Goal: Task Accomplishment & Management: Use online tool/utility

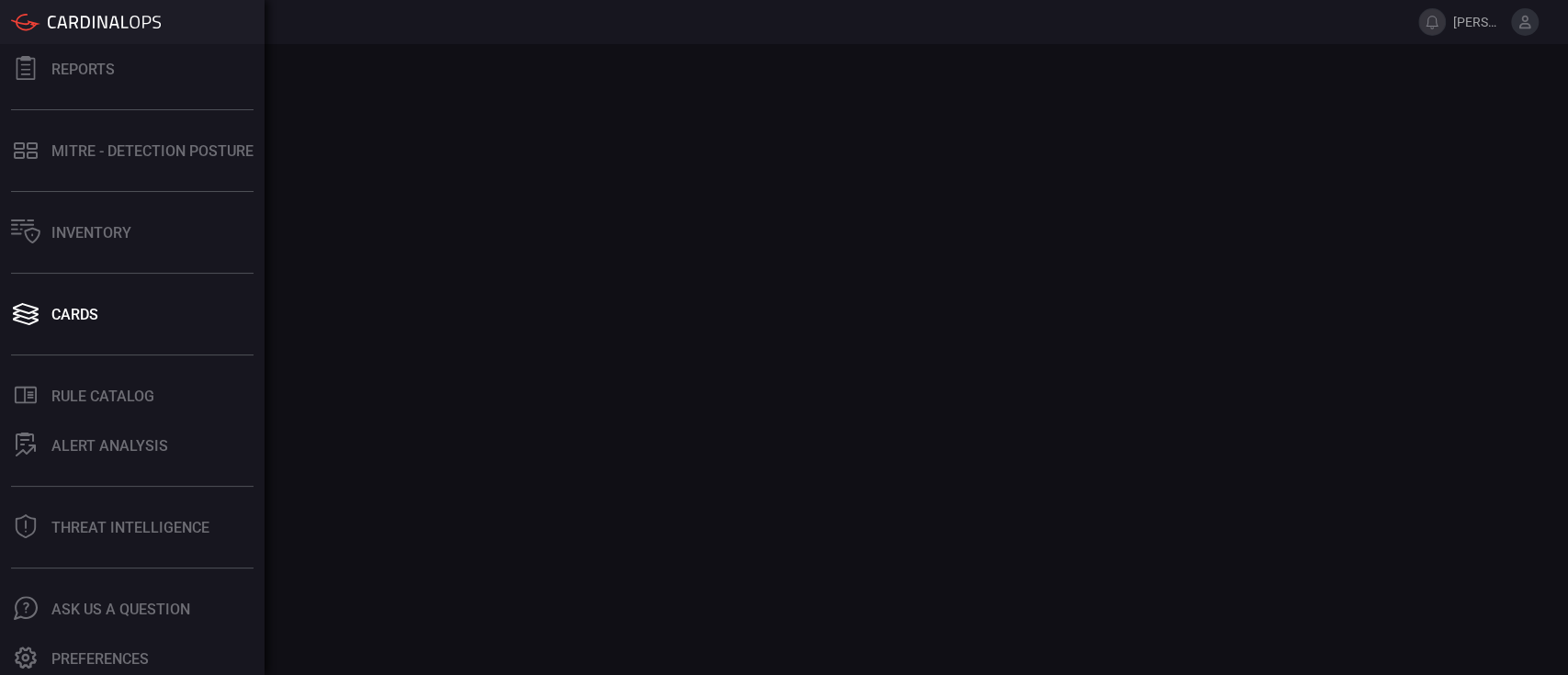
scroll to position [172, 0]
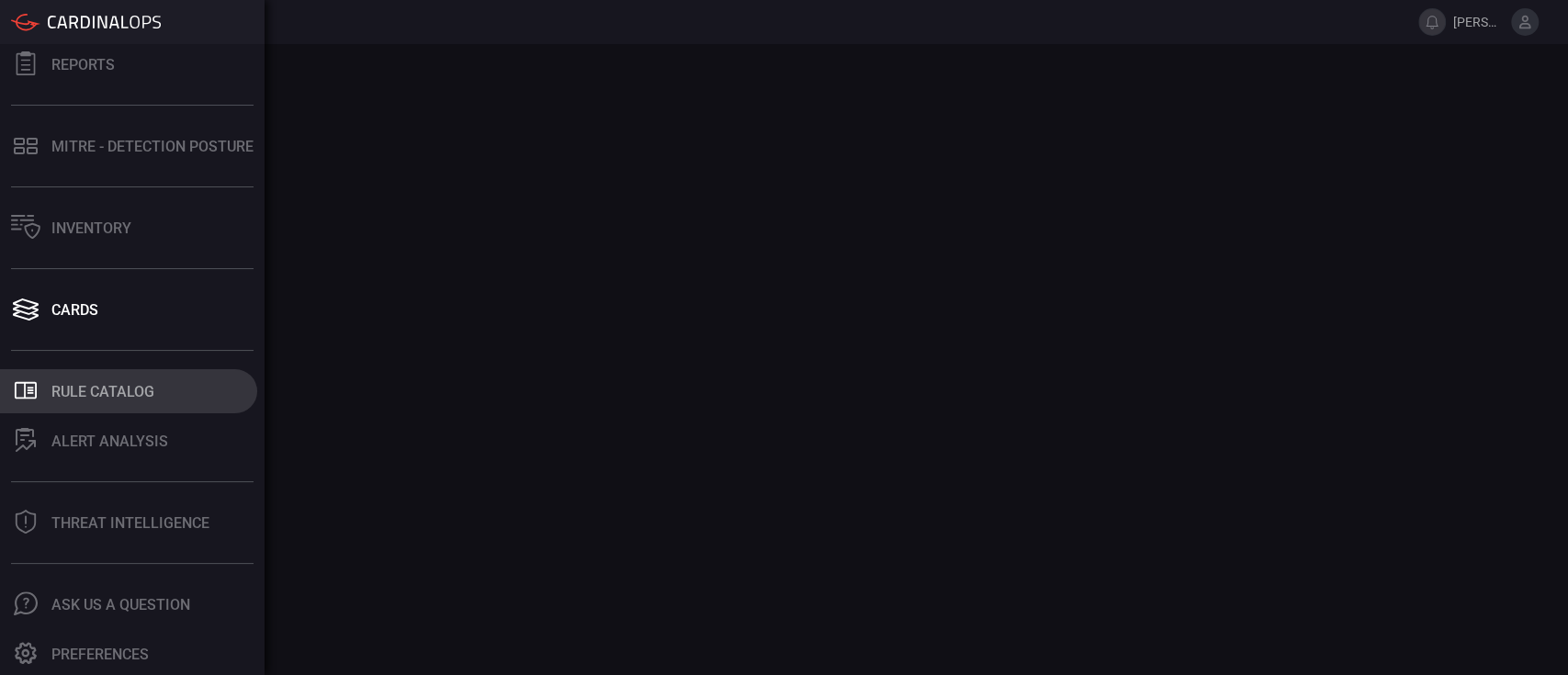
click at [104, 396] on div "Rule Catalog" at bounding box center [102, 392] width 103 height 18
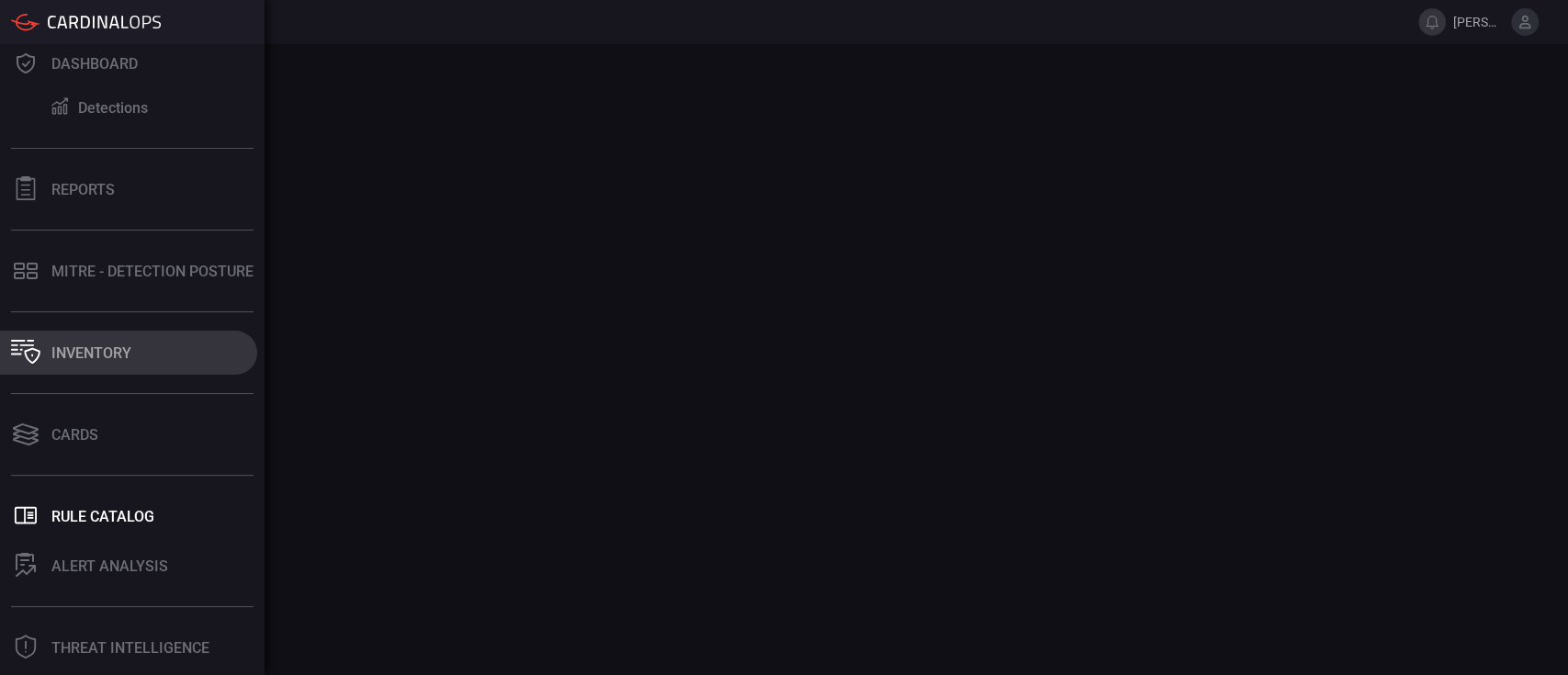
scroll to position [122, 0]
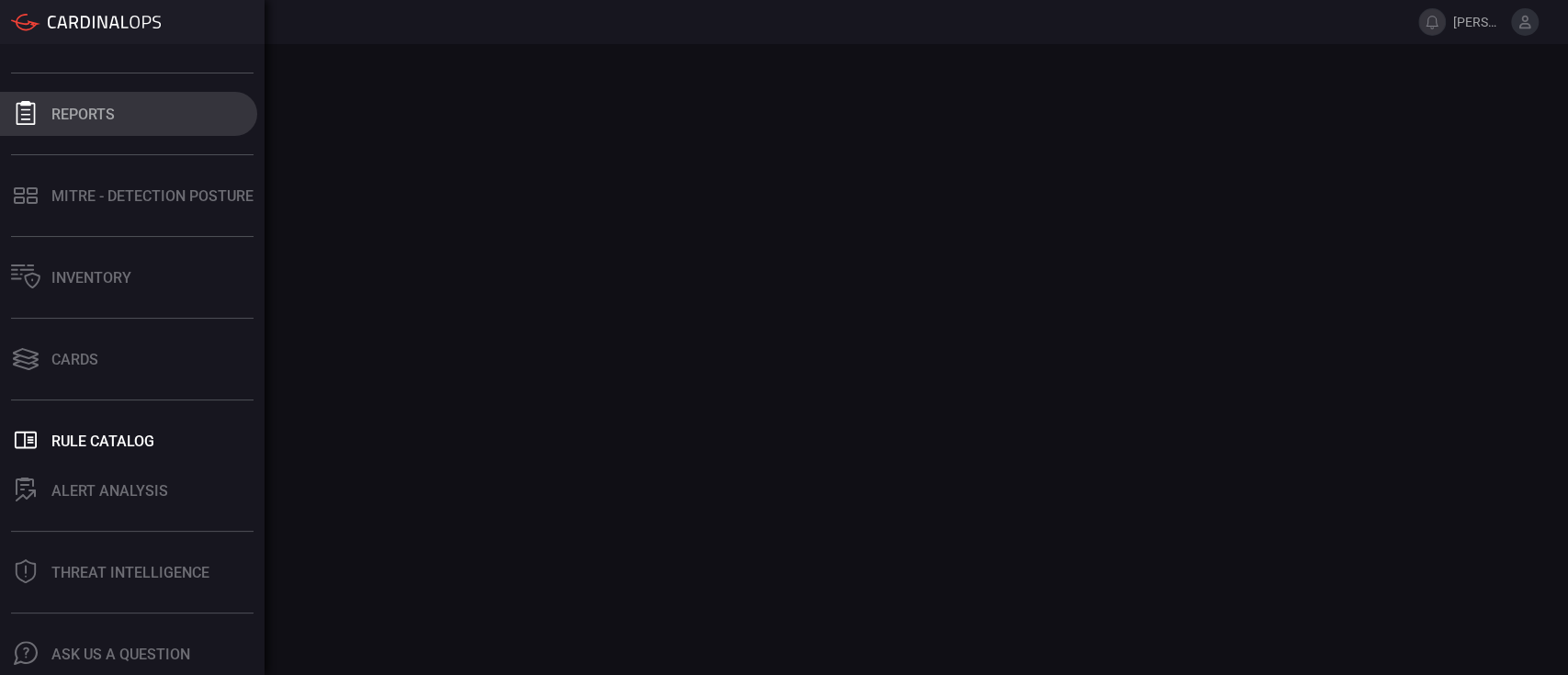
click at [74, 118] on div "Reports" at bounding box center [83, 114] width 63 height 18
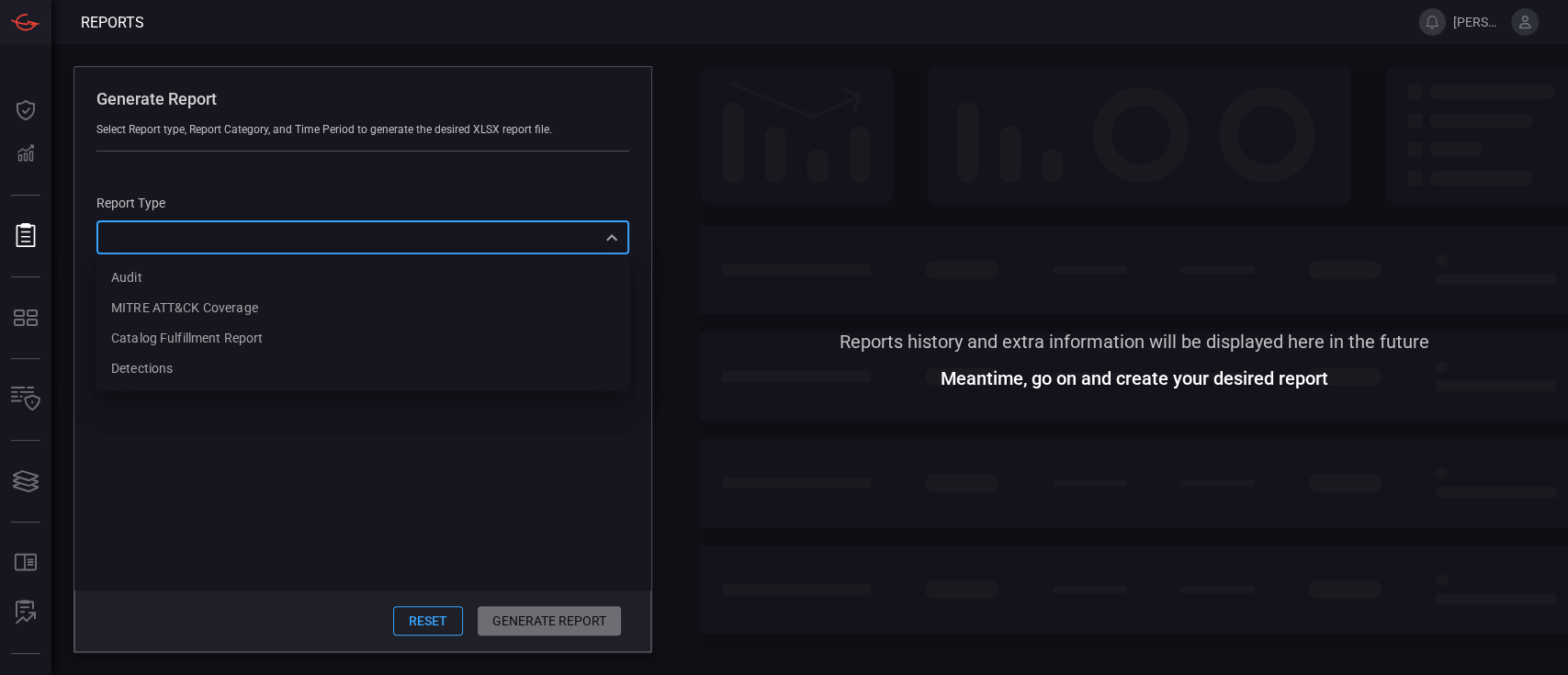
click at [289, 246] on div "​ Audit MITRE ATT&CK Coverage Catalog fulfillment report Detections ​" at bounding box center [363, 237] width 533 height 34
click at [260, 364] on li "Detections" at bounding box center [363, 369] width 533 height 31
type input "Detections"
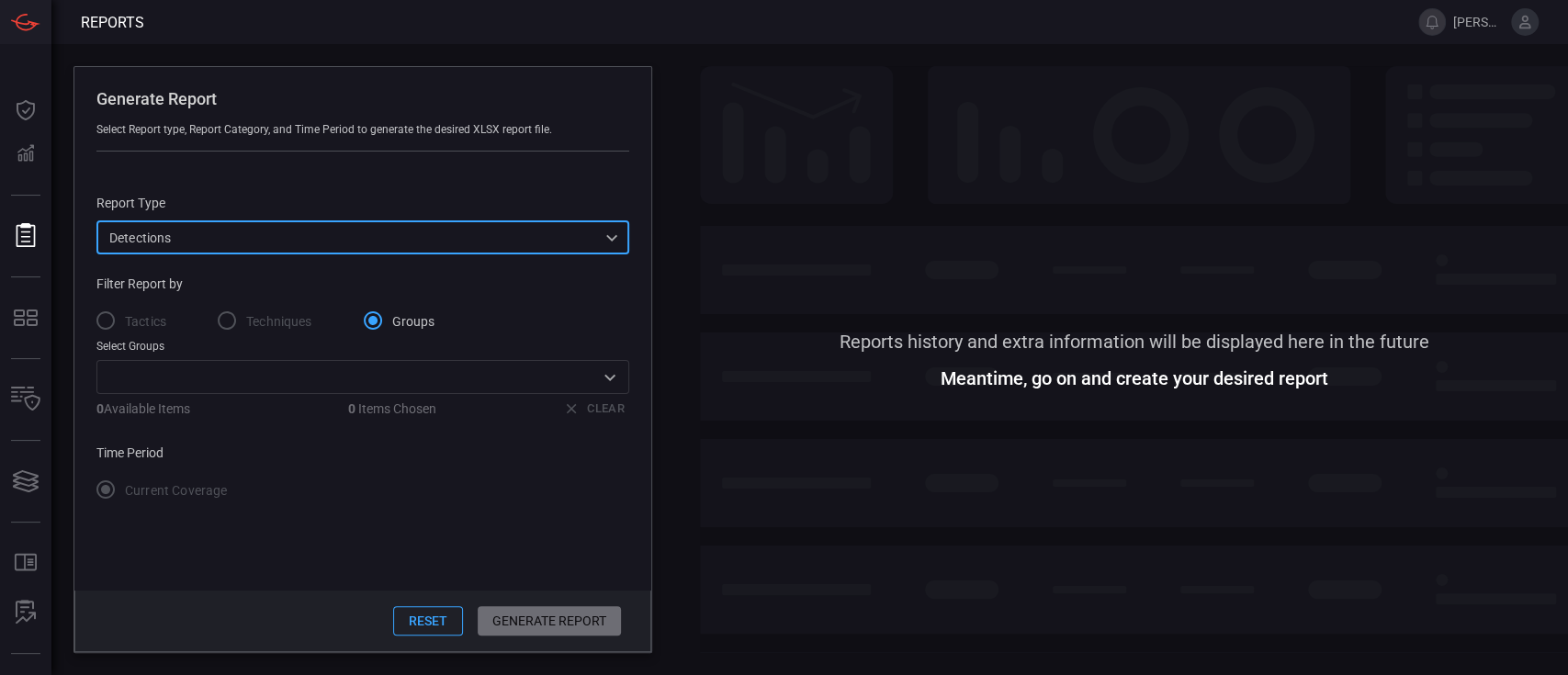
click at [111, 331] on label "Tactics" at bounding box center [126, 320] width 80 height 38
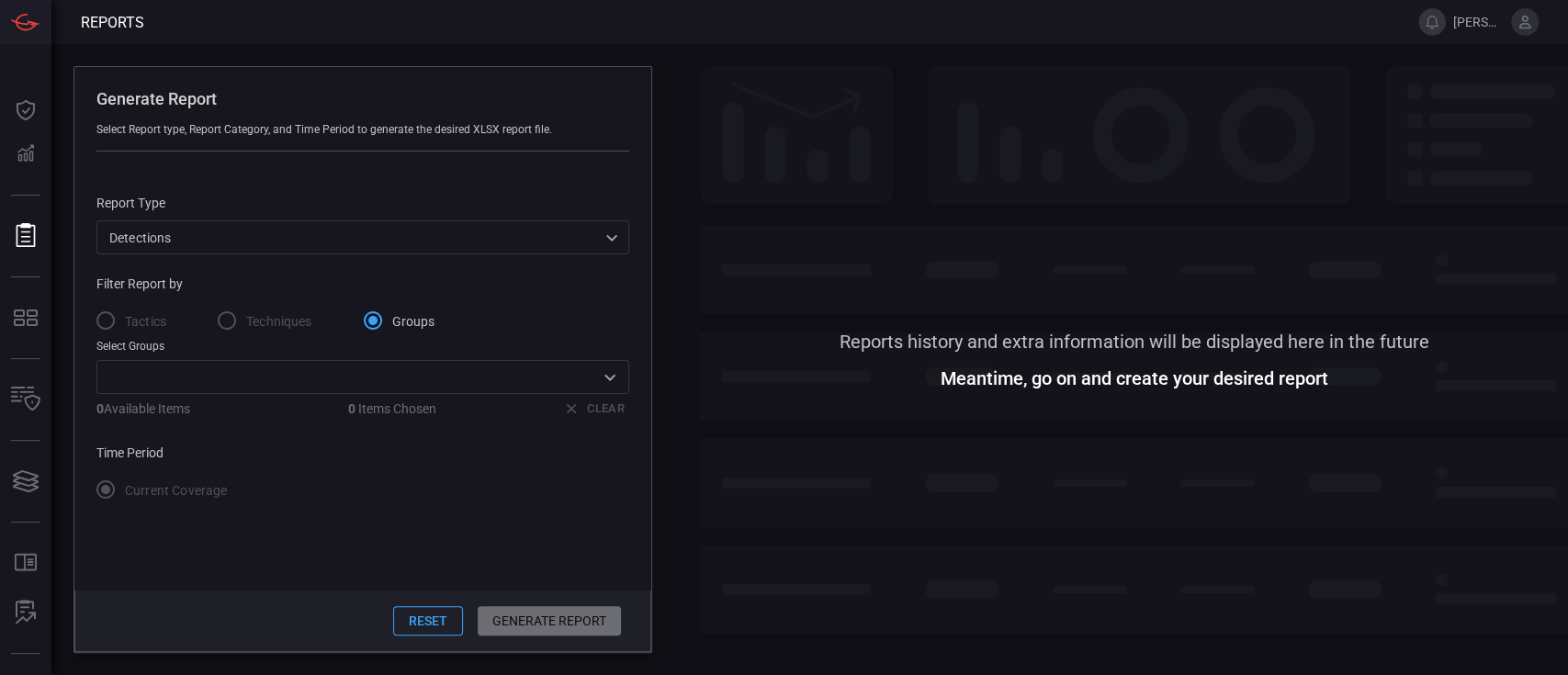
click at [98, 323] on label "Tactics" at bounding box center [126, 320] width 80 height 38
click at [104, 323] on label "Tactics" at bounding box center [126, 320] width 80 height 38
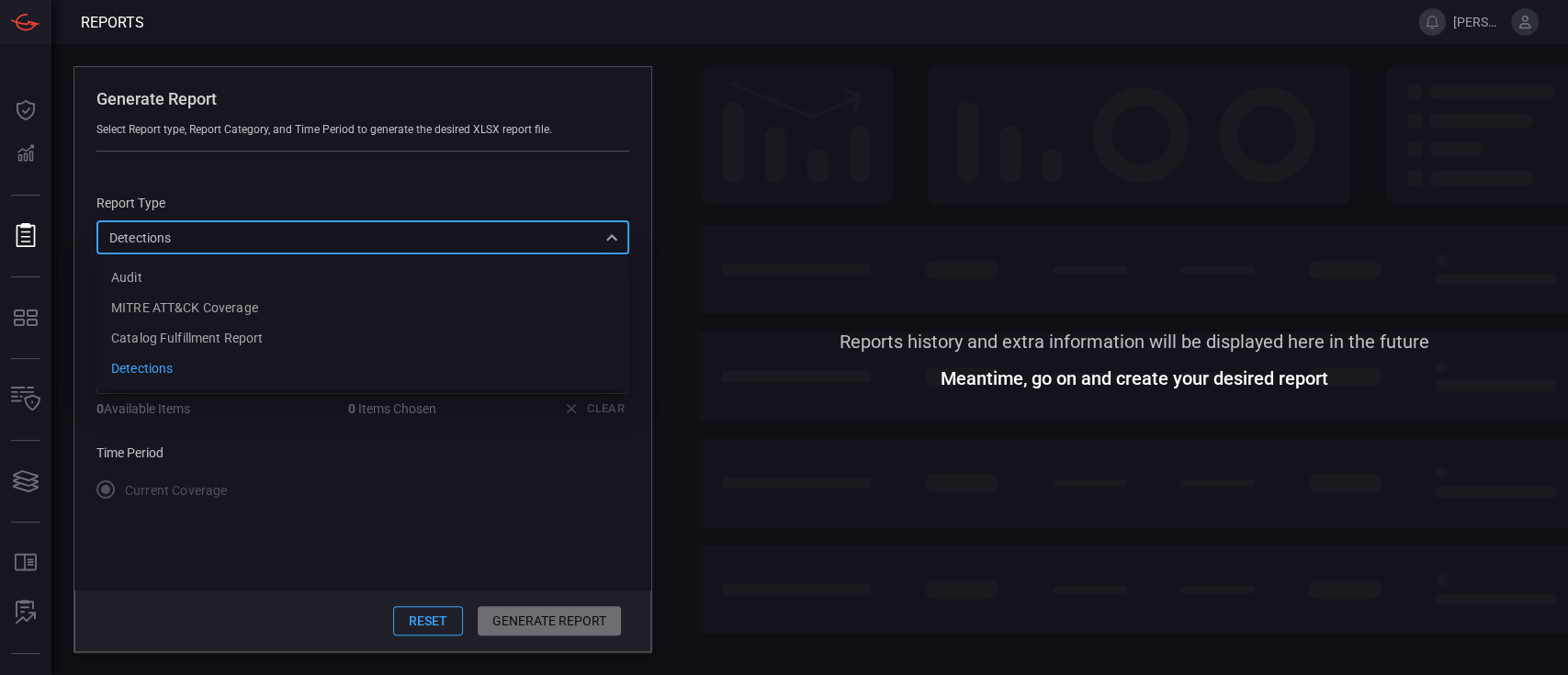
click at [292, 231] on div "Detections Detections Audit MITRE ATT&CK Coverage Catalog fulfillment report De…" at bounding box center [363, 237] width 533 height 34
click at [292, 231] on div at bounding box center [784, 338] width 1568 height 675
click at [1083, 386] on span at bounding box center [1134, 520] width 869 height 269
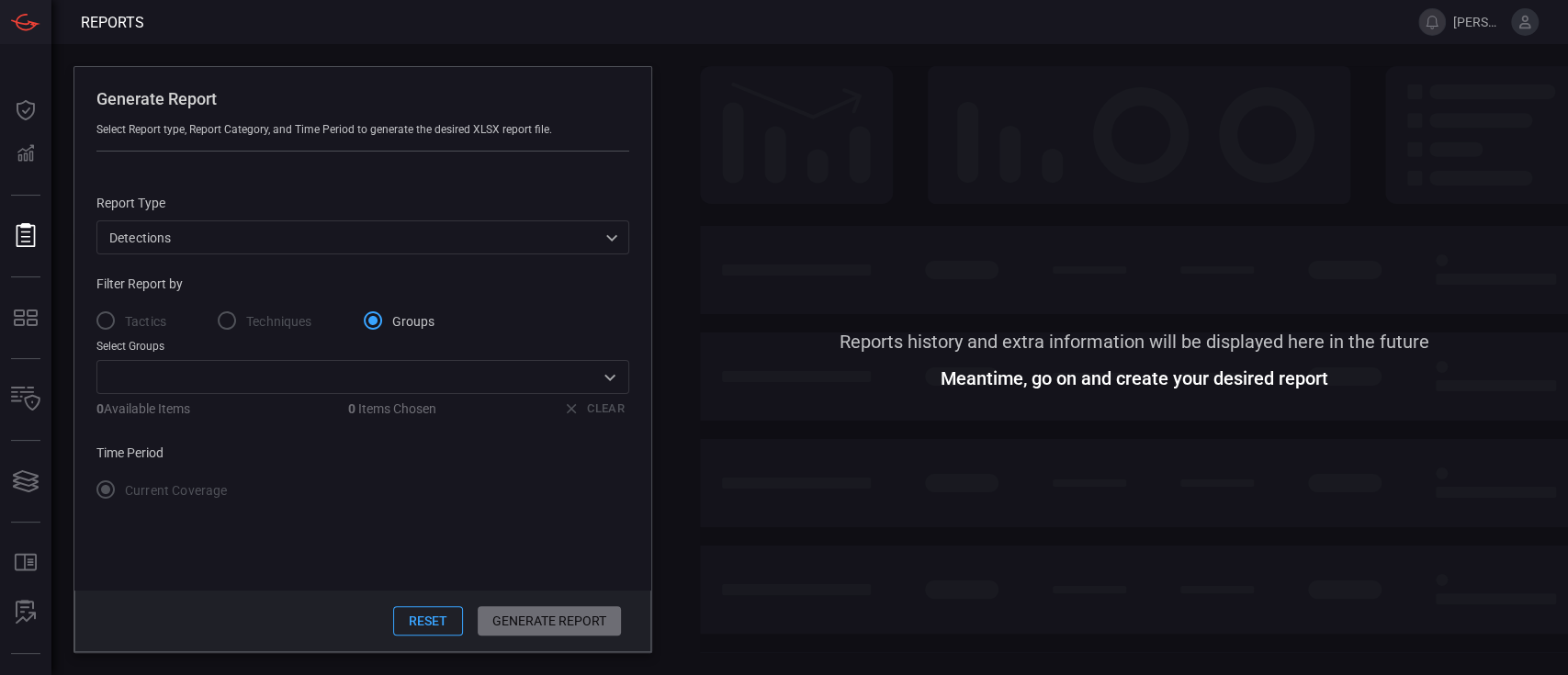
click at [443, 626] on button "Reset" at bounding box center [428, 621] width 70 height 30
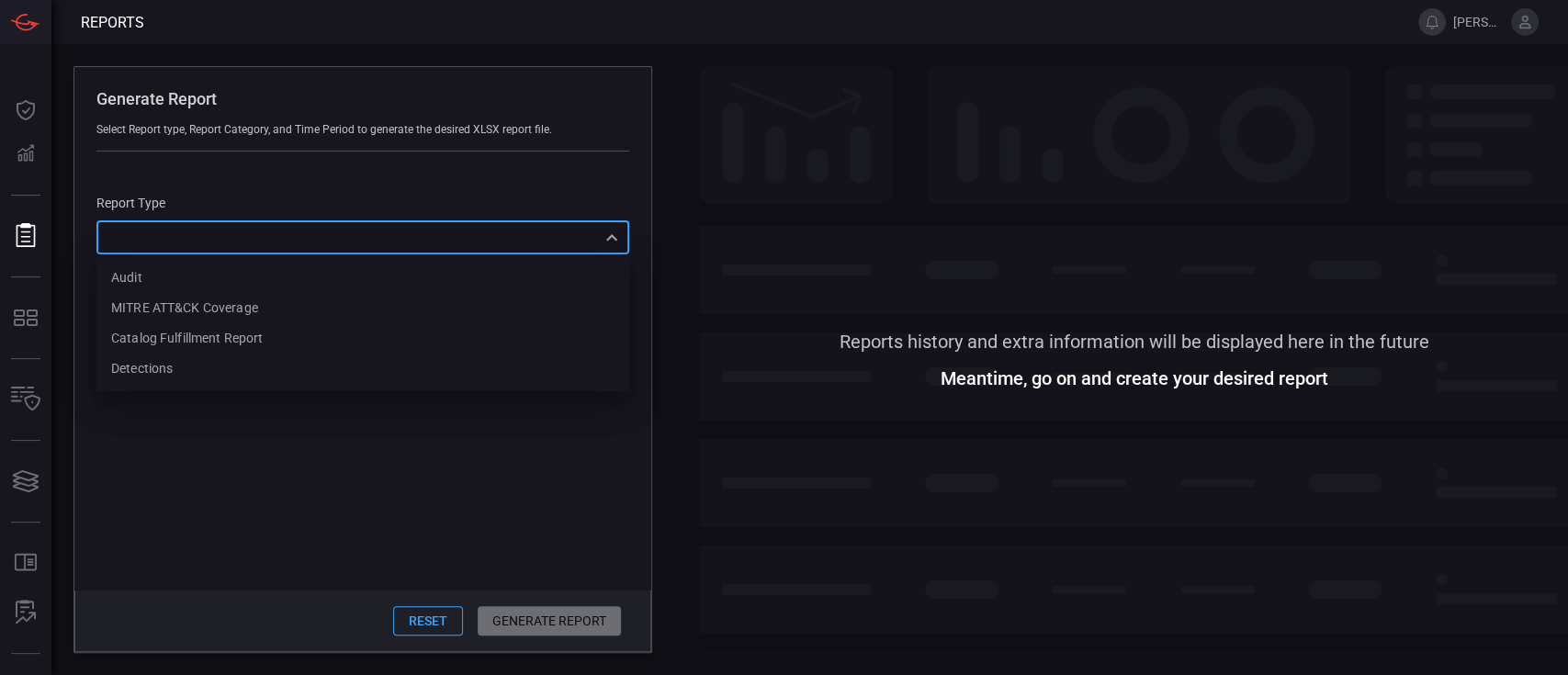
click at [259, 239] on div "​ Audit MITRE ATT&CK Coverage Catalog fulfillment report Detections ​" at bounding box center [363, 237] width 533 height 34
click at [170, 373] on div "Detections" at bounding box center [142, 369] width 62 height 20
type input "Detections"
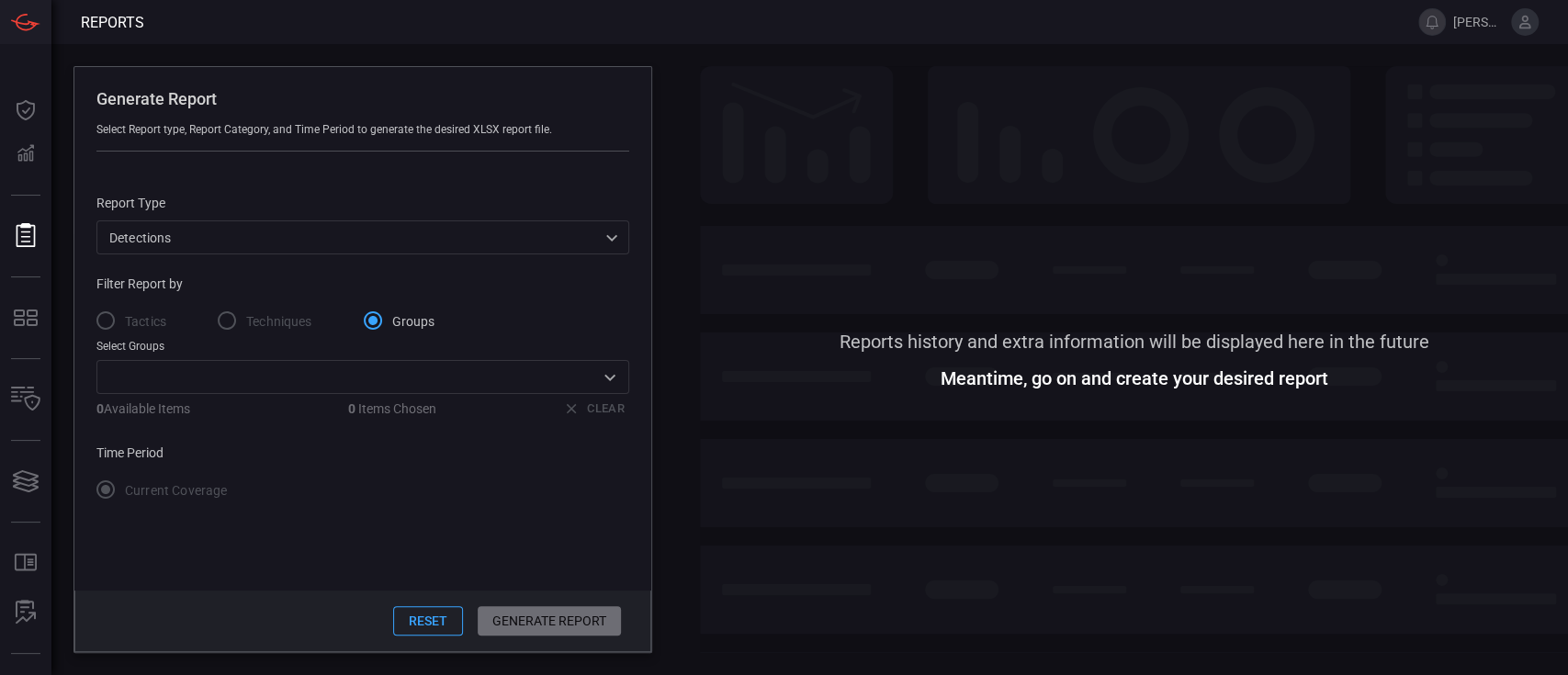
click at [240, 320] on label "Techniques" at bounding box center [260, 320] width 104 height 38
click at [229, 325] on label "Techniques" at bounding box center [260, 320] width 104 height 38
click at [104, 321] on label "Tactics" at bounding box center [126, 320] width 80 height 38
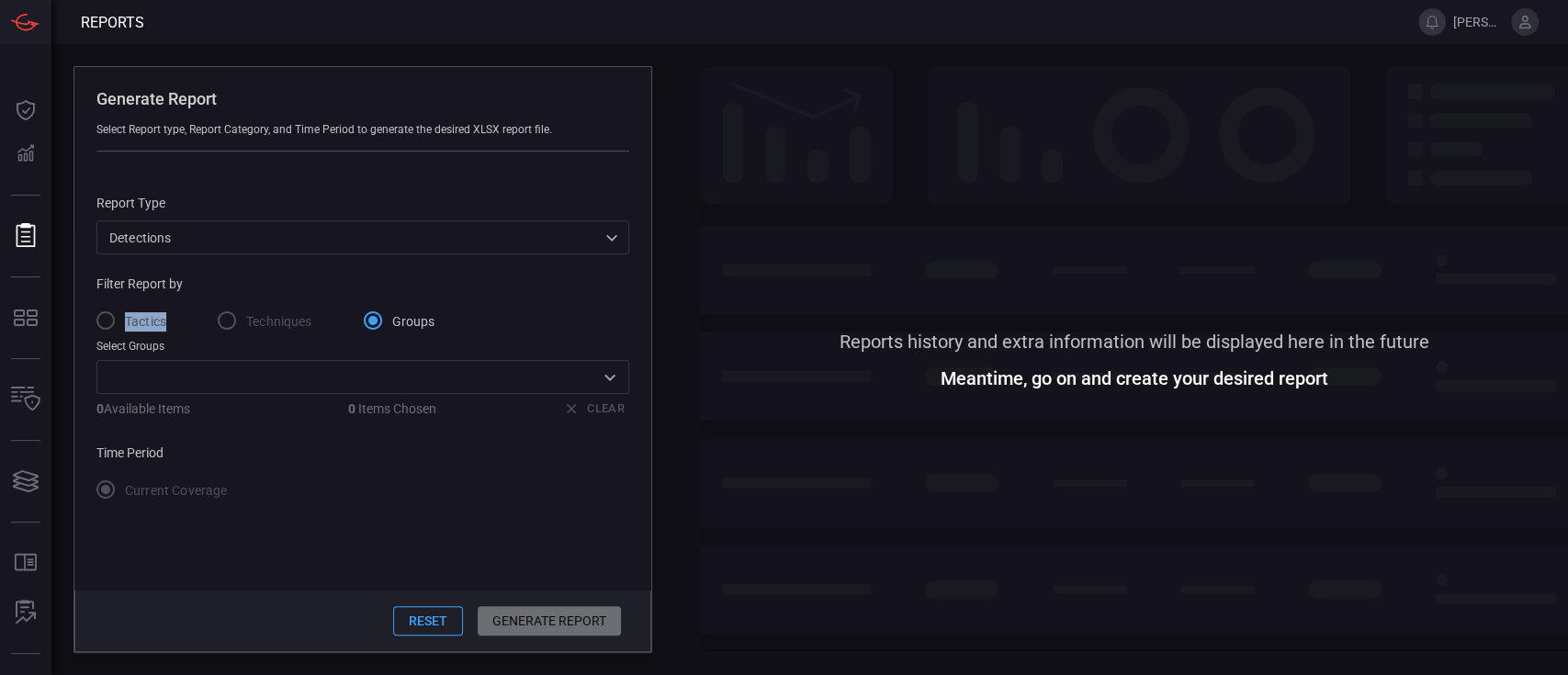
click at [105, 321] on label "Tactics" at bounding box center [126, 320] width 80 height 38
click at [201, 399] on div "Select Groups ​ 0 Available Items 0 Items Chosen Clear" at bounding box center [363, 382] width 533 height 84
click at [605, 380] on icon "Open" at bounding box center [610, 378] width 22 height 22
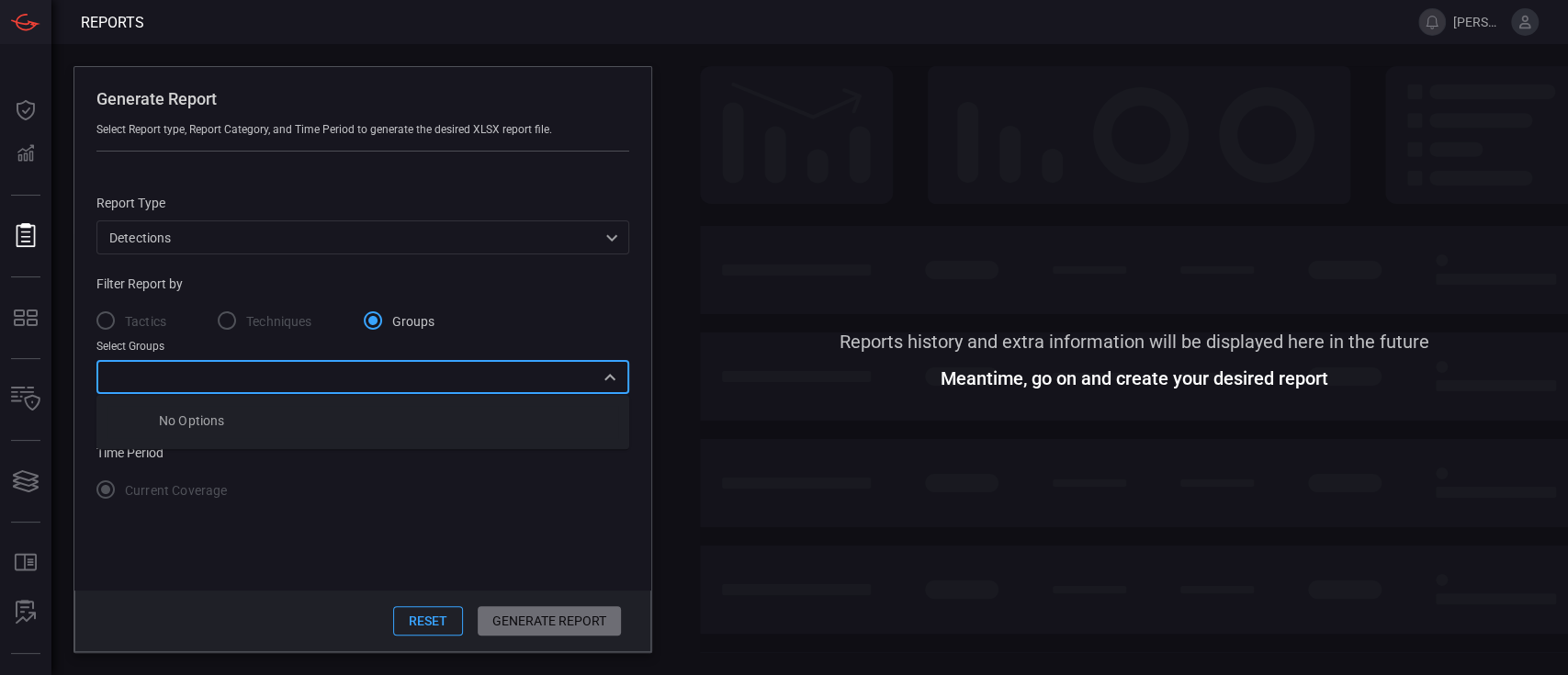
click at [605, 380] on icon "Close" at bounding box center [610, 377] width 11 height 7
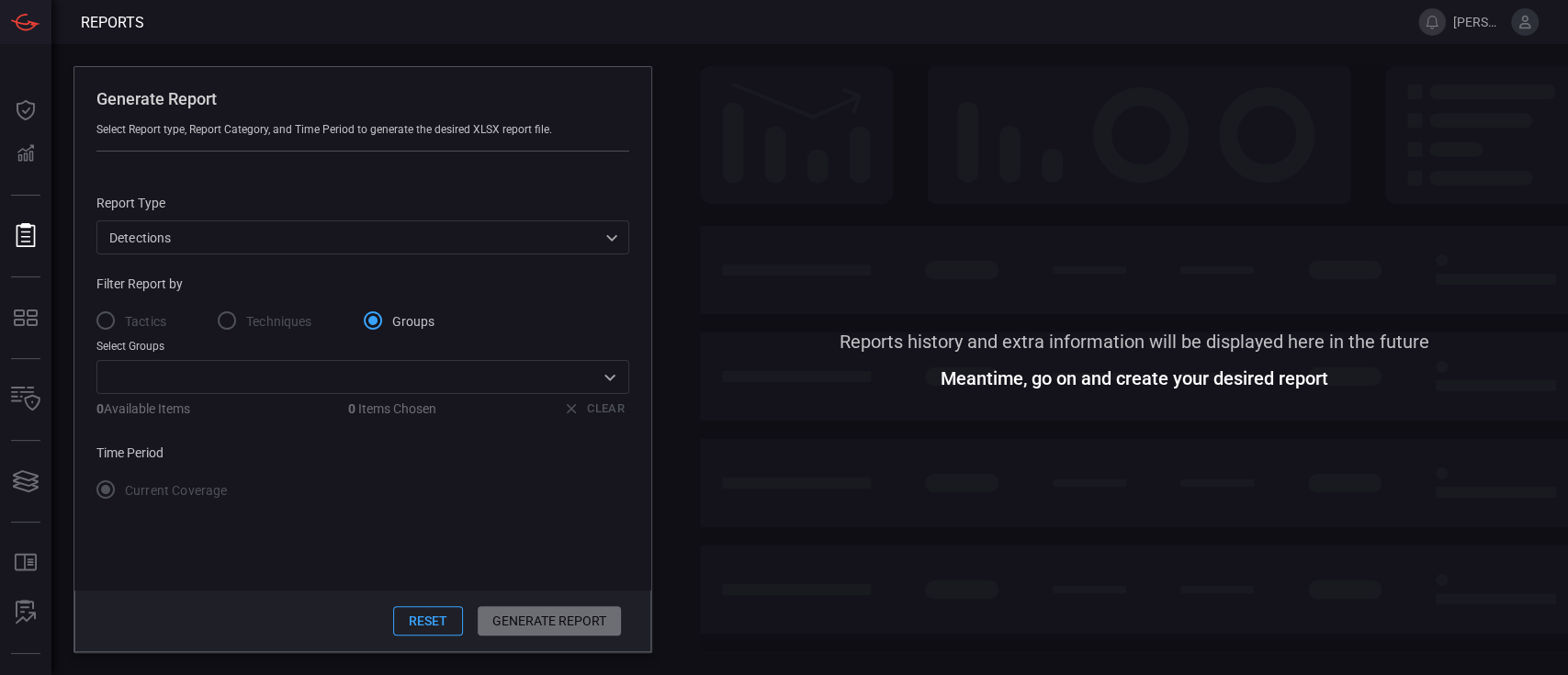
drag, startPoint x: 419, startPoint y: 621, endPoint x: 424, endPoint y: 563, distance: 58.2
click at [420, 617] on button "Reset" at bounding box center [428, 621] width 70 height 30
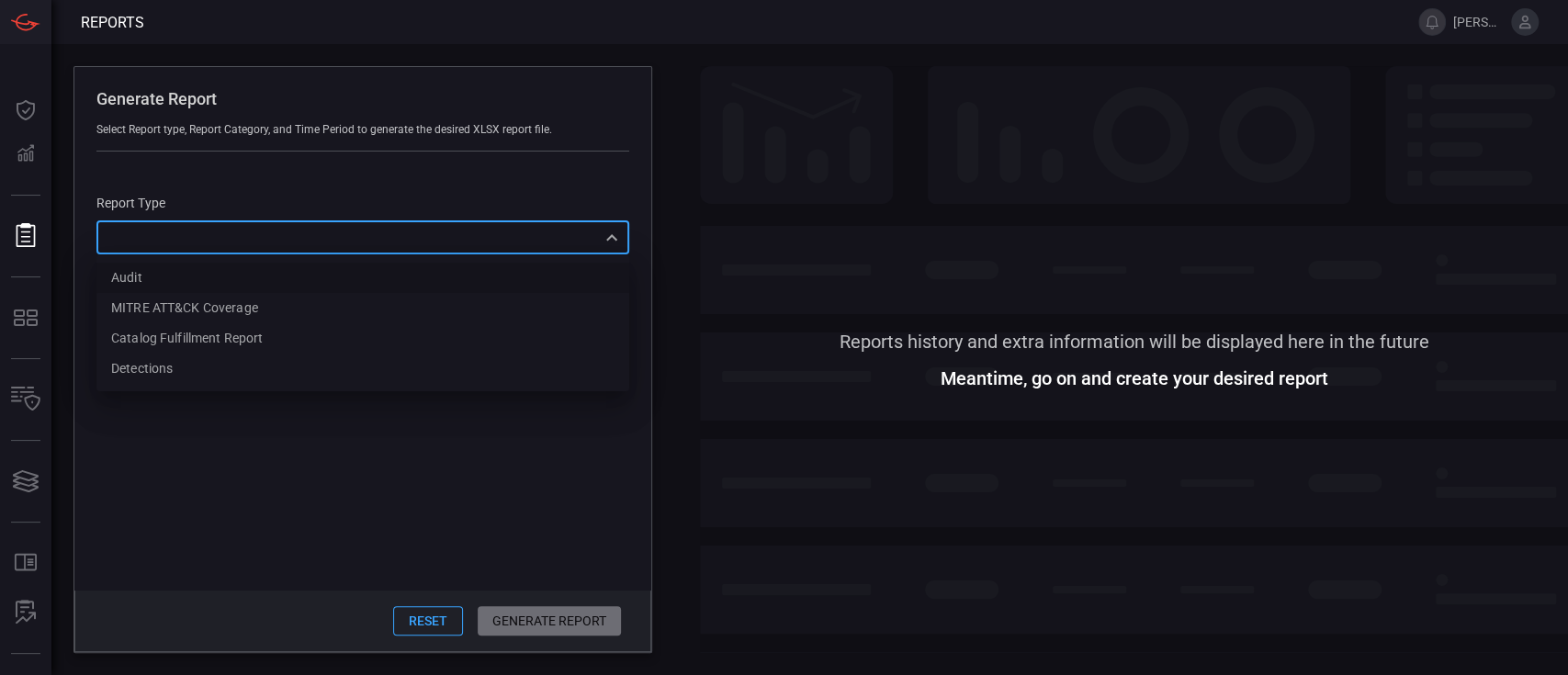
click at [271, 241] on div "​ Audit MITRE ATT&CK Coverage Catalog fulfillment report Detections ​" at bounding box center [363, 237] width 533 height 34
click at [149, 362] on div "Detections" at bounding box center [142, 369] width 62 height 20
type input "Detections"
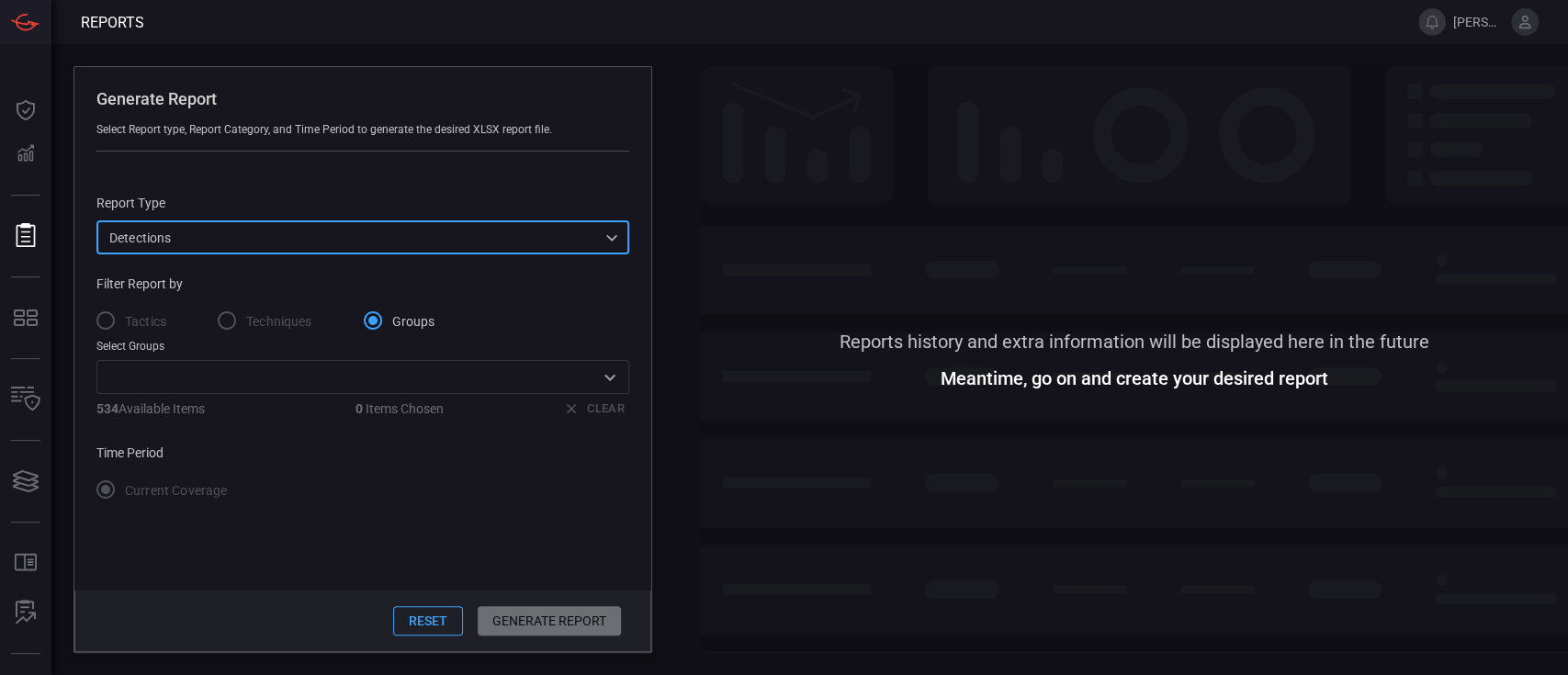
click at [98, 324] on label "Tactics" at bounding box center [126, 320] width 80 height 38
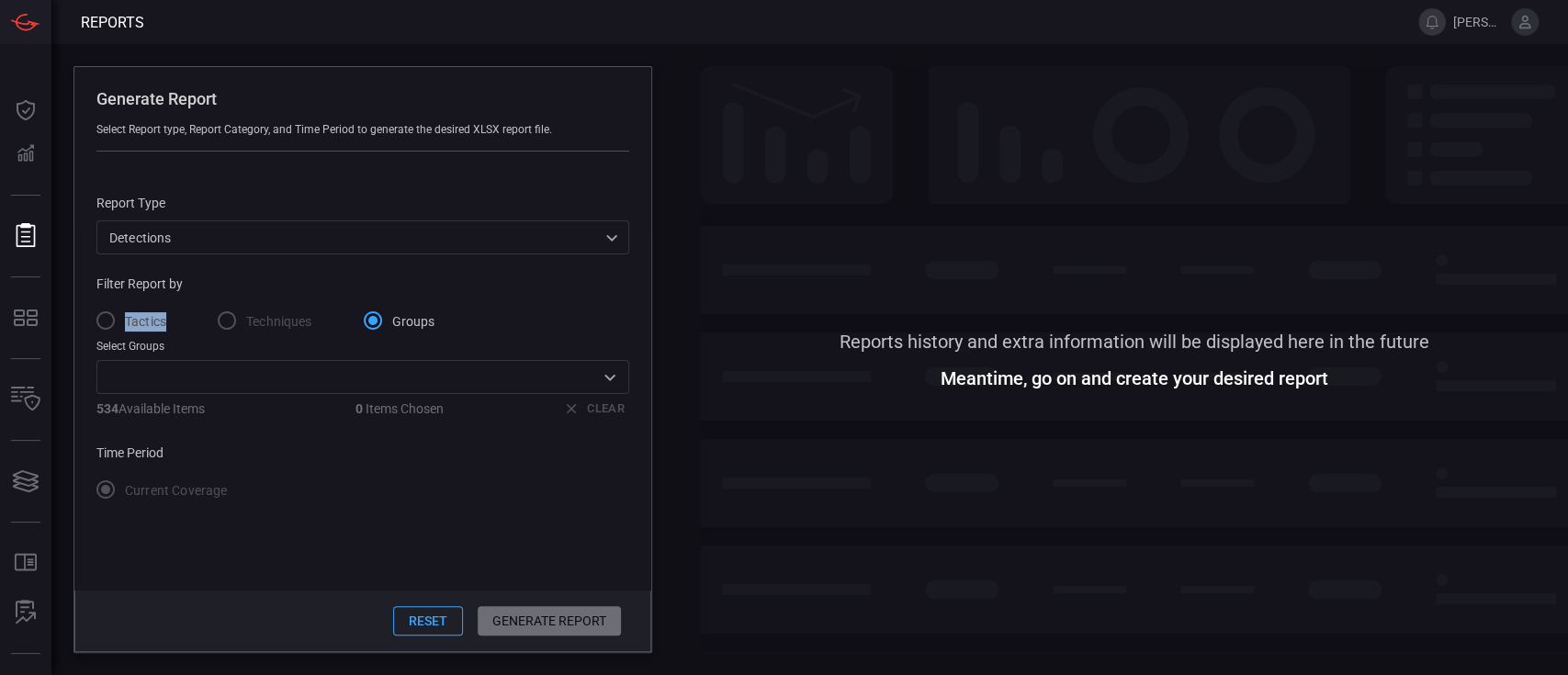
click at [102, 322] on label "Tactics" at bounding box center [126, 320] width 80 height 38
click at [299, 387] on input "text" at bounding box center [348, 377] width 492 height 23
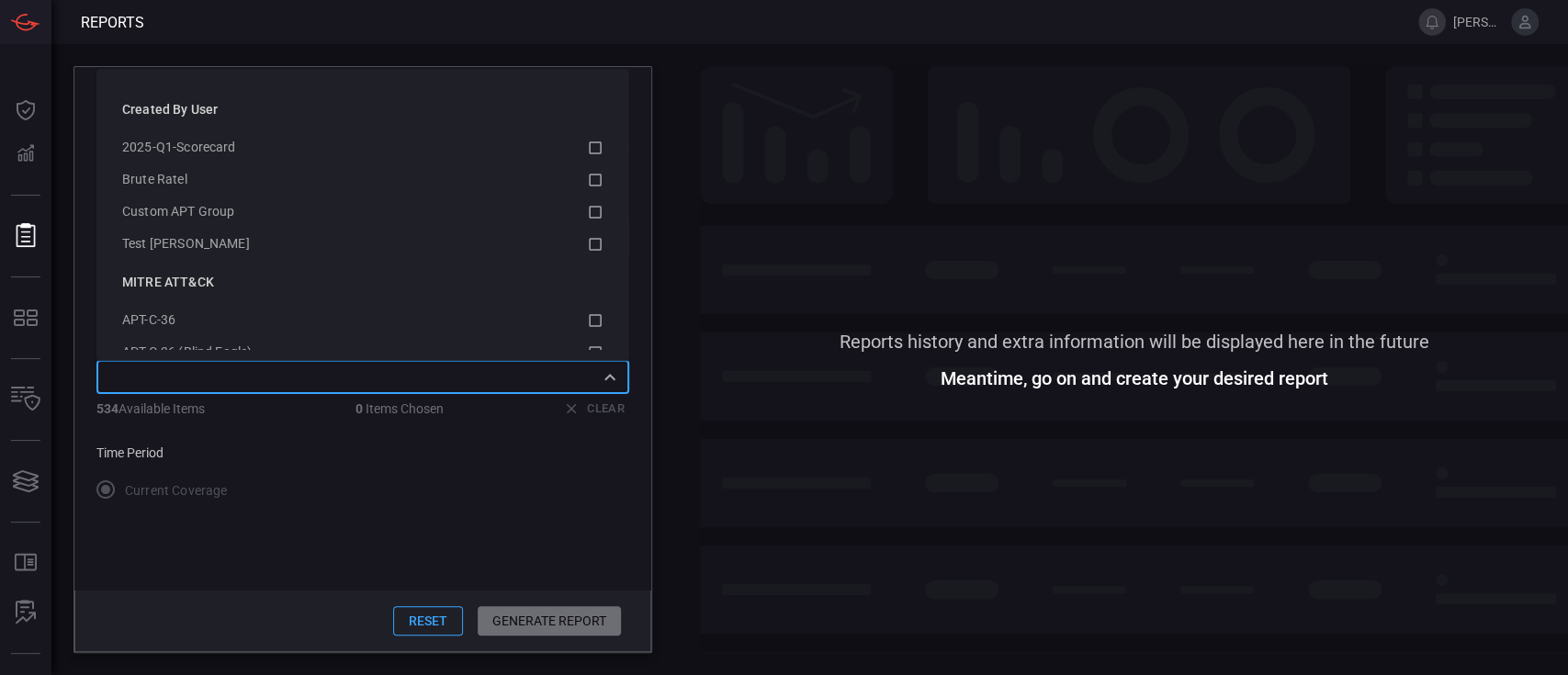
click at [566, 501] on div "Current Coverage" at bounding box center [363, 489] width 533 height 38
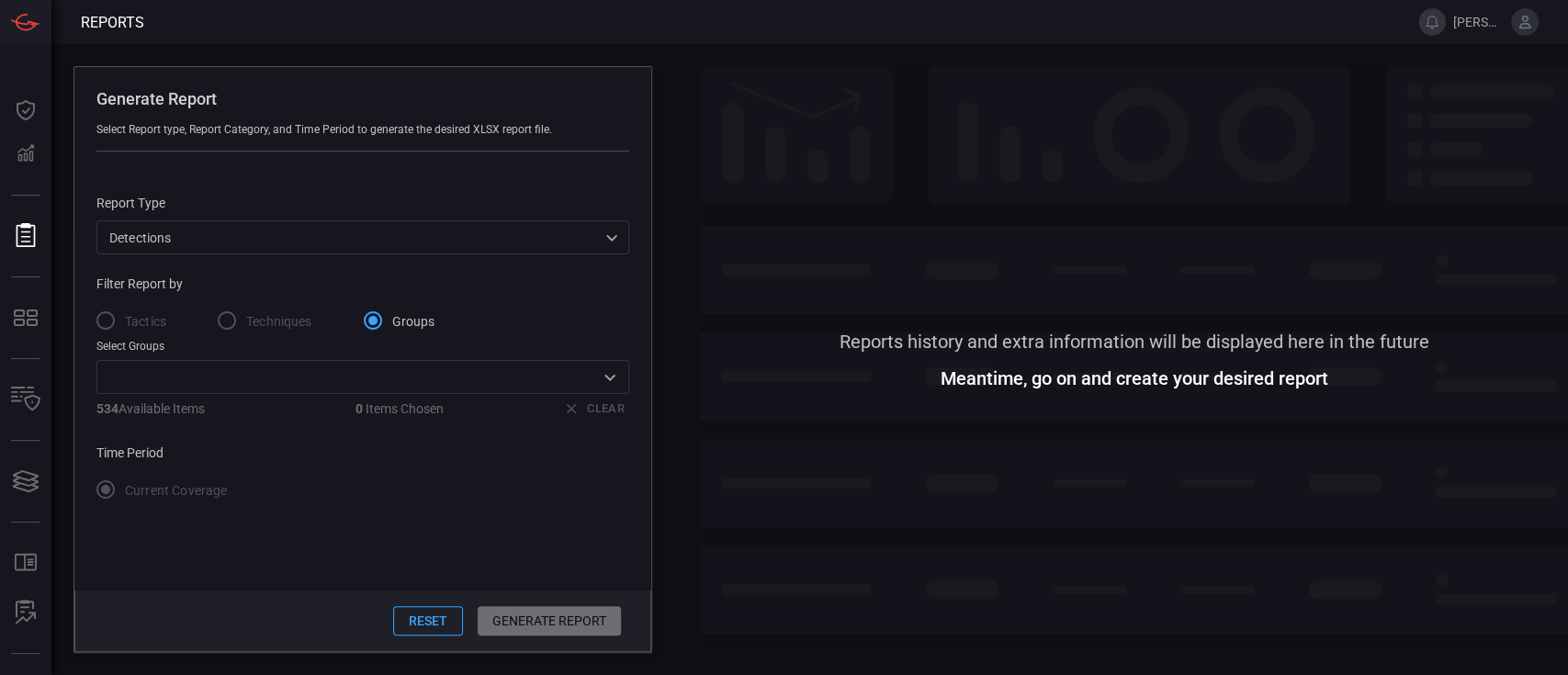
click at [226, 325] on label "Techniques" at bounding box center [260, 320] width 104 height 38
click at [231, 322] on label "Techniques" at bounding box center [260, 320] width 104 height 38
click at [209, 331] on label "Techniques" at bounding box center [260, 320] width 104 height 38
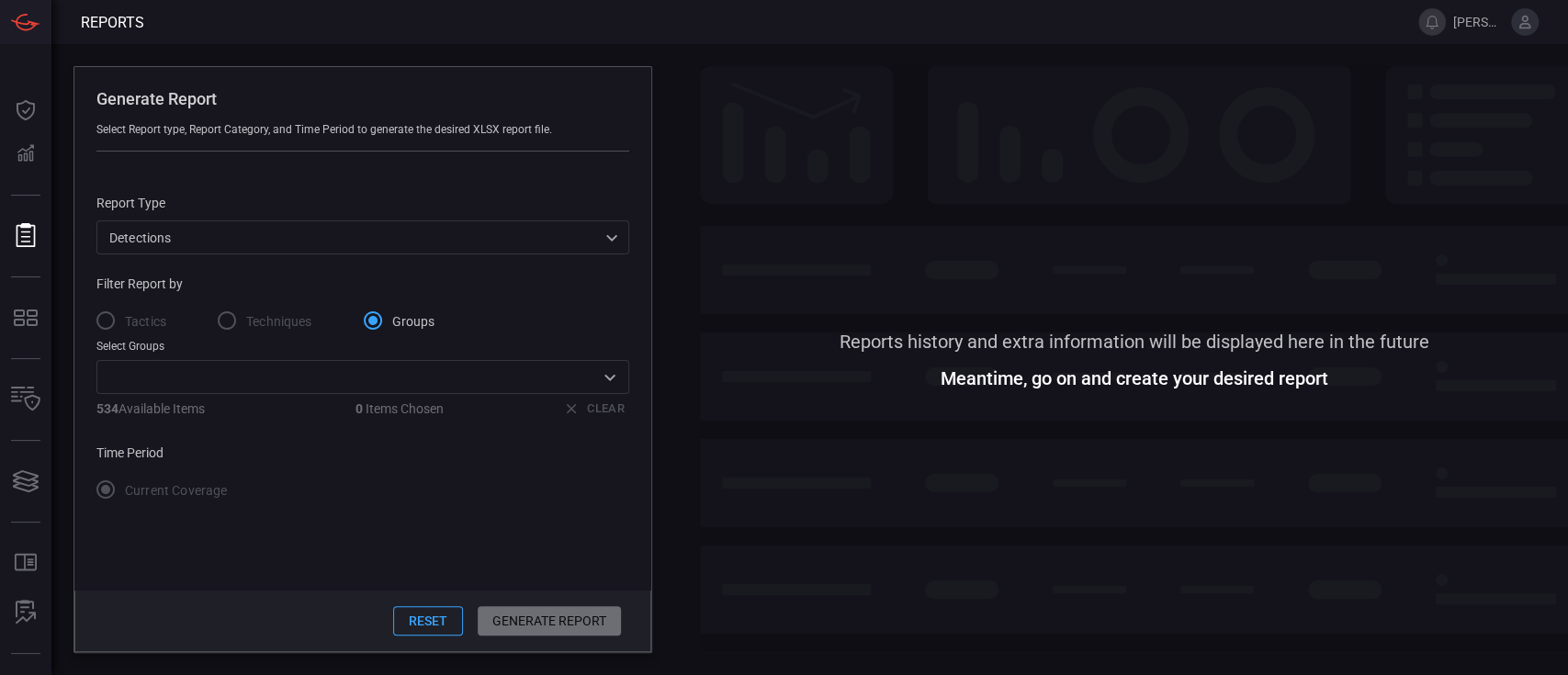
click at [515, 610] on div "Reset Generate Report" at bounding box center [363, 621] width 576 height 62
click at [104, 321] on label "Tactics" at bounding box center [126, 320] width 80 height 38
click at [983, 211] on span at bounding box center [1134, 200] width 869 height 269
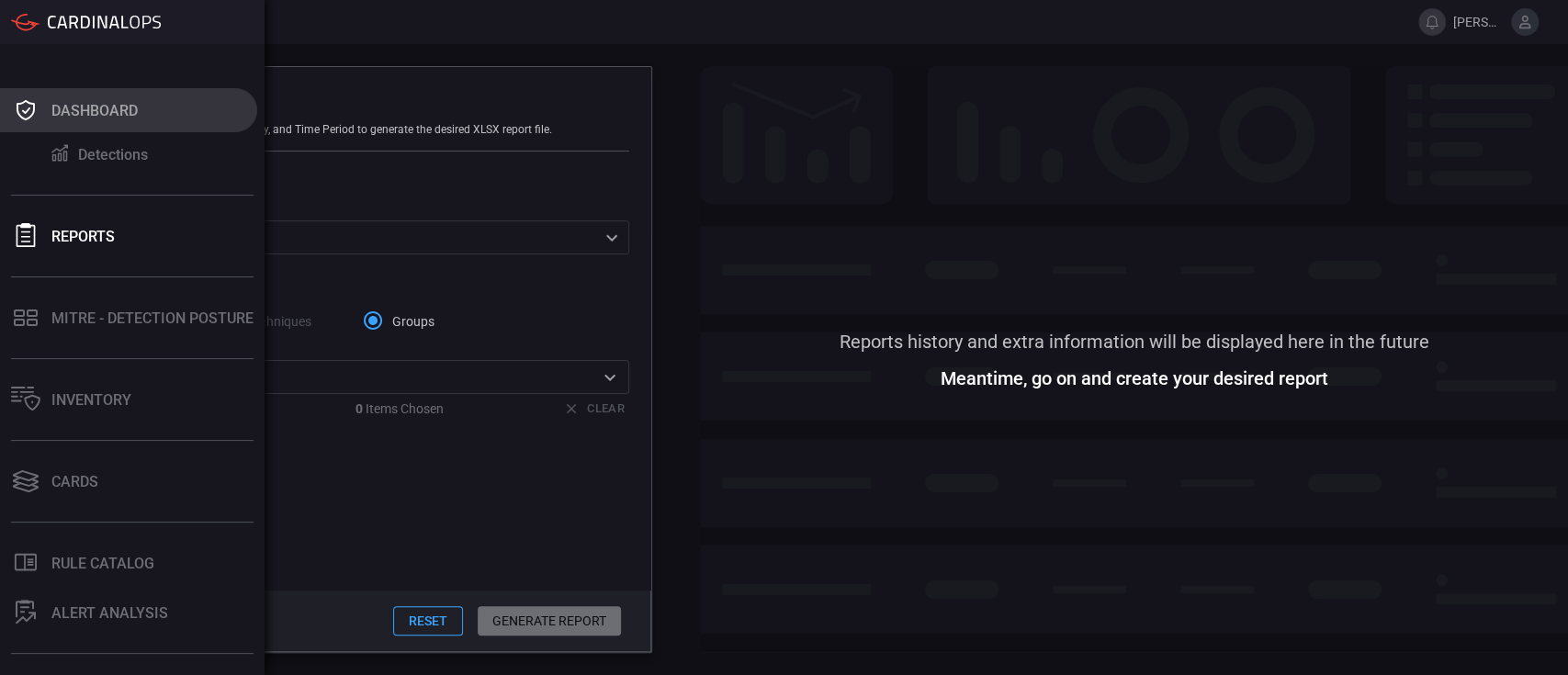
click at [15, 109] on icon at bounding box center [26, 110] width 30 height 26
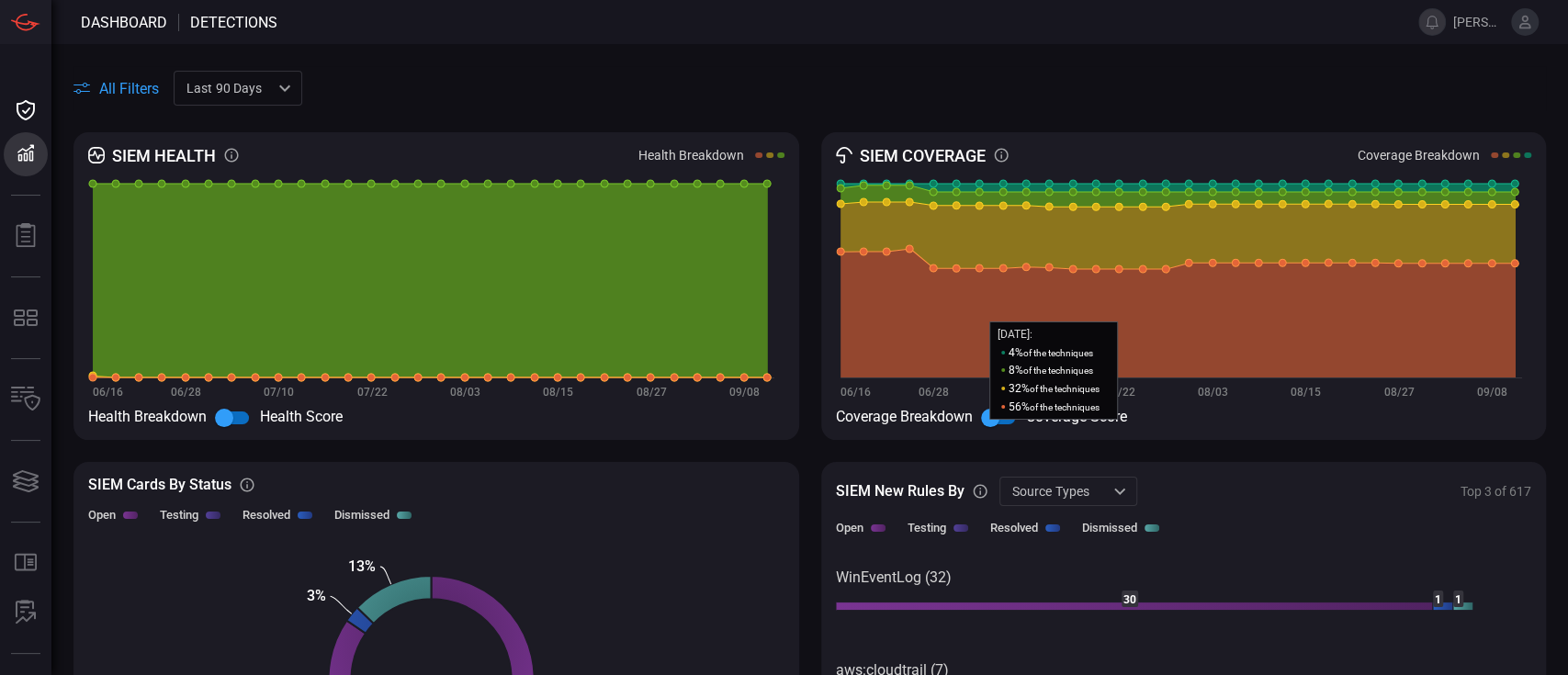
click at [994, 416] on input "checkbox" at bounding box center [991, 417] width 104 height 34
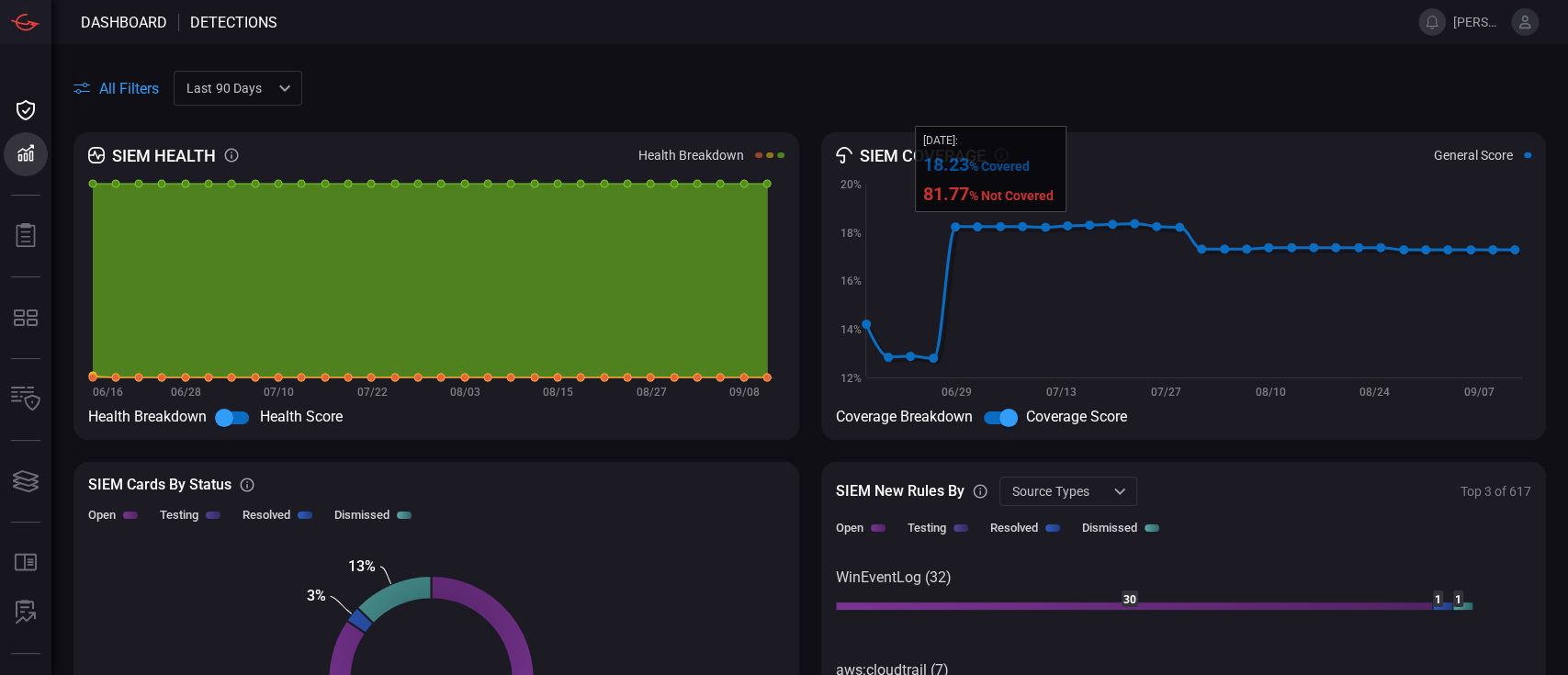
click at [999, 422] on input "checkbox" at bounding box center [1008, 417] width 104 height 34
checkbox input "false"
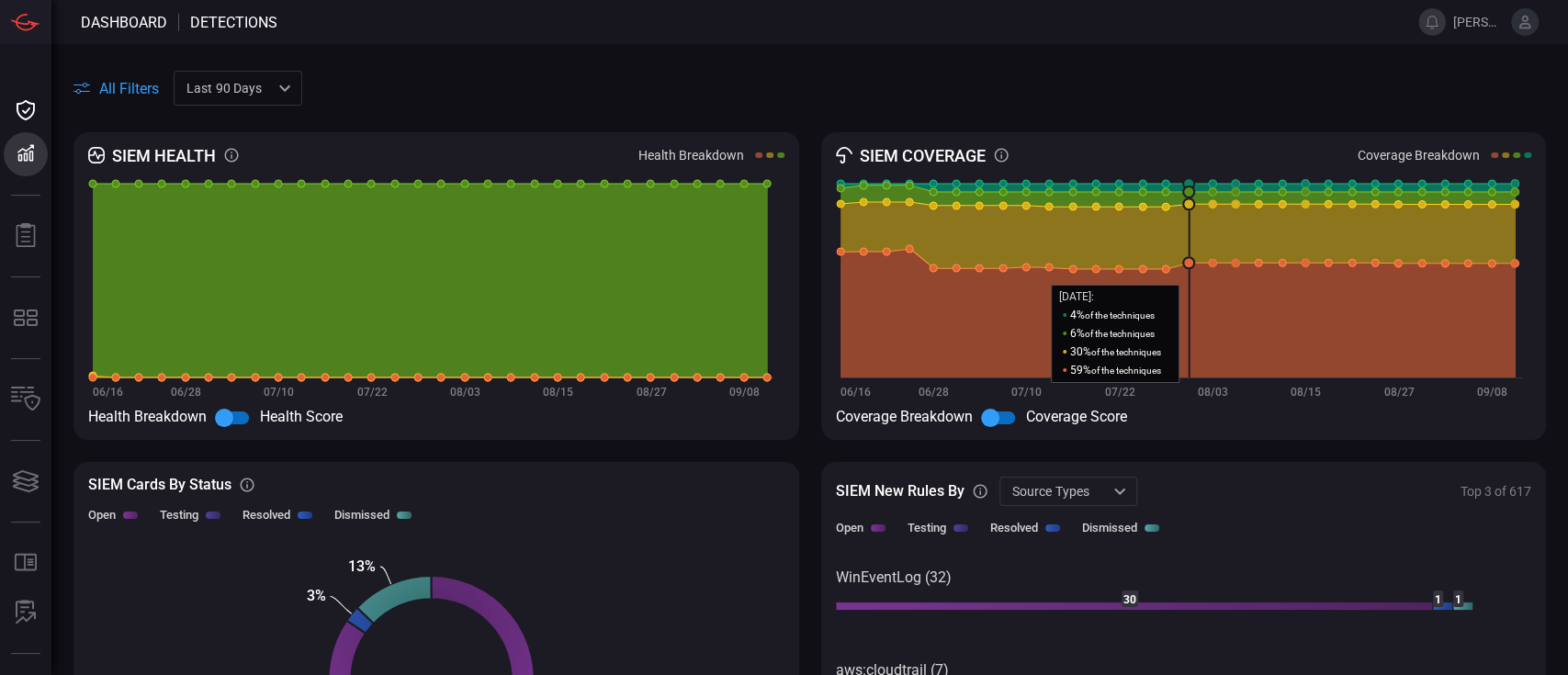
scroll to position [175, 0]
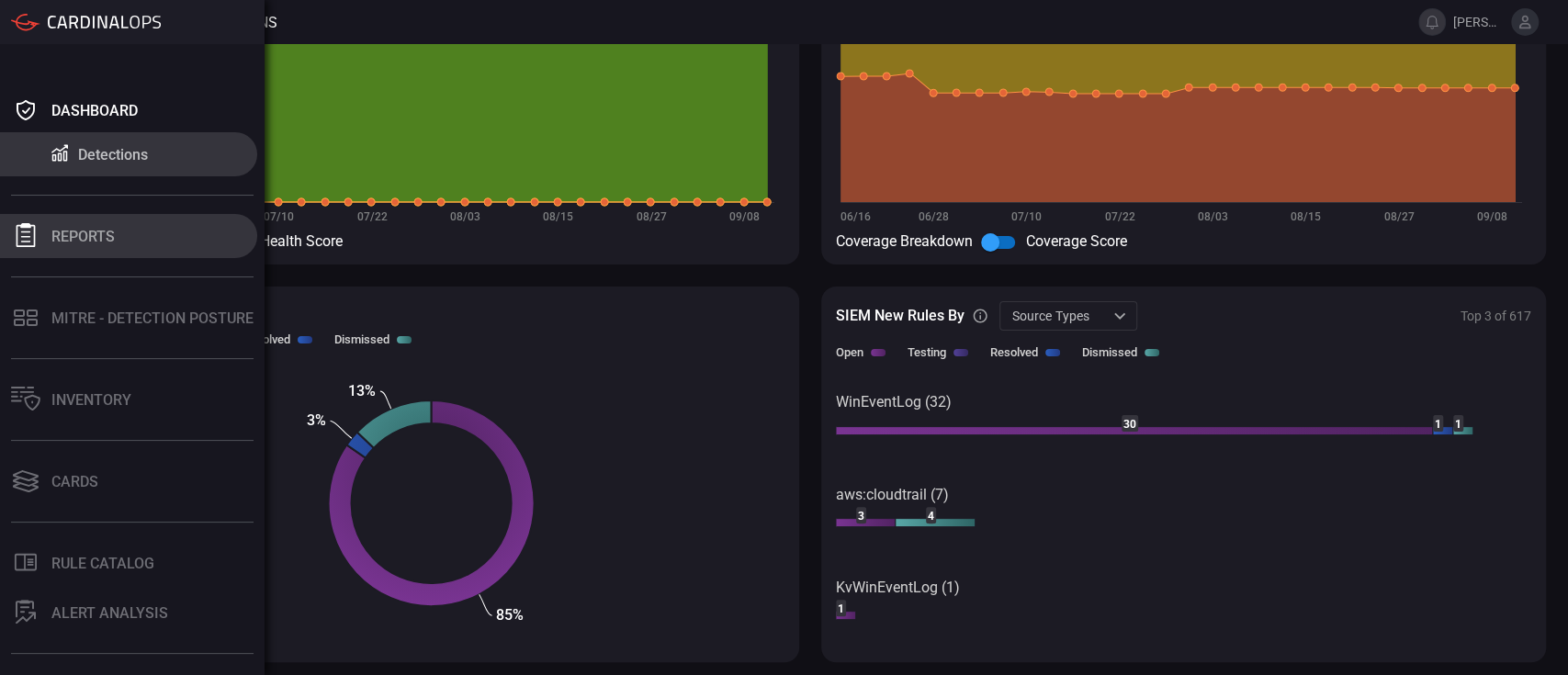
click at [99, 238] on div "Reports" at bounding box center [83, 237] width 63 height 18
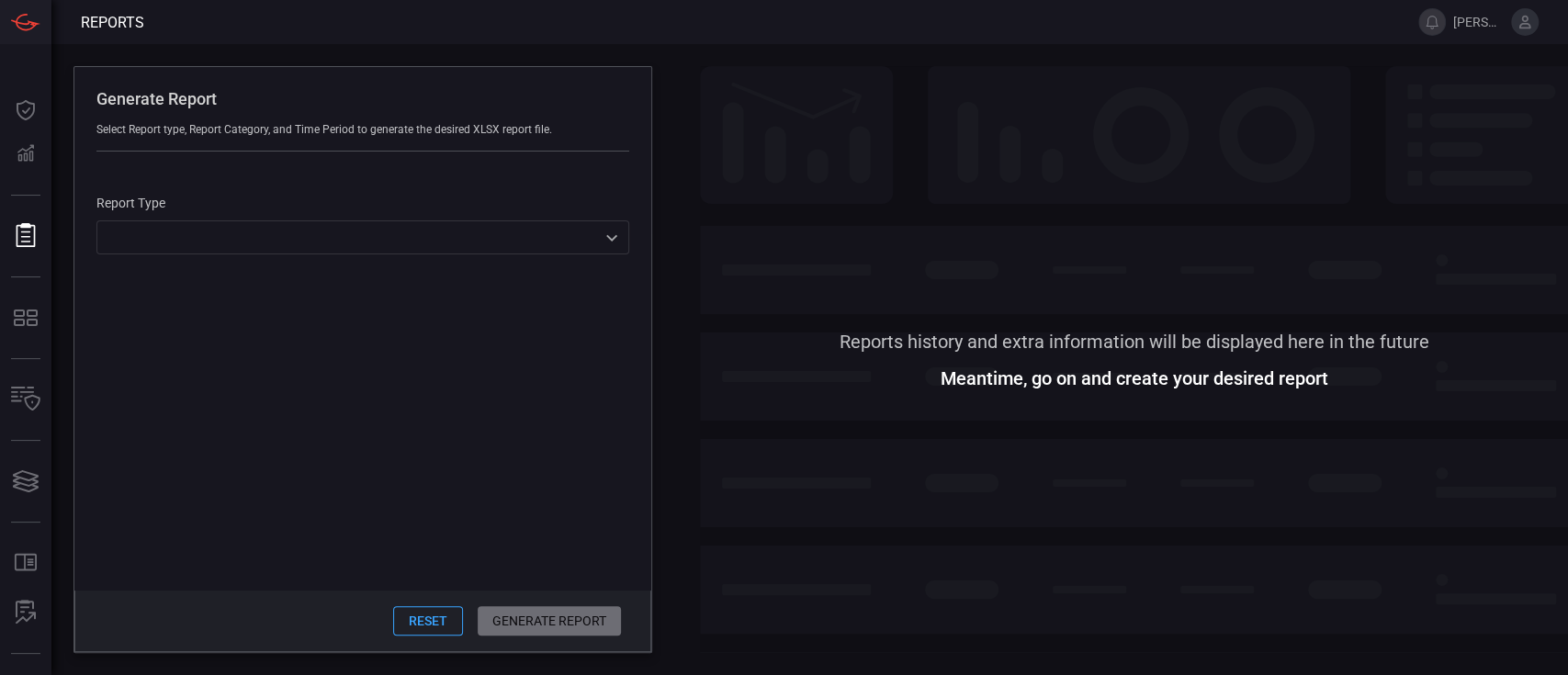
click at [354, 231] on div "​ ​" at bounding box center [363, 237] width 533 height 34
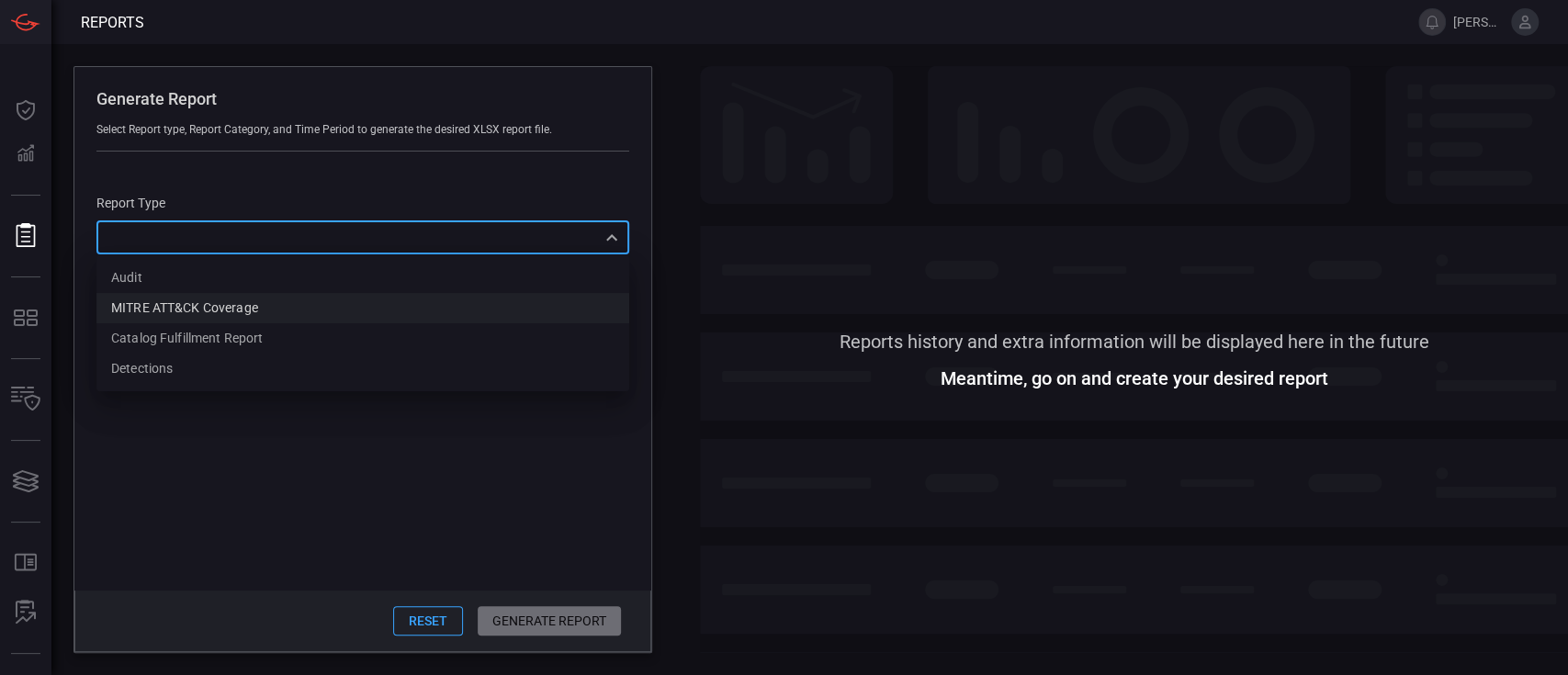
click at [315, 313] on li "MITRE ATT&CK Coverage" at bounding box center [363, 308] width 533 height 31
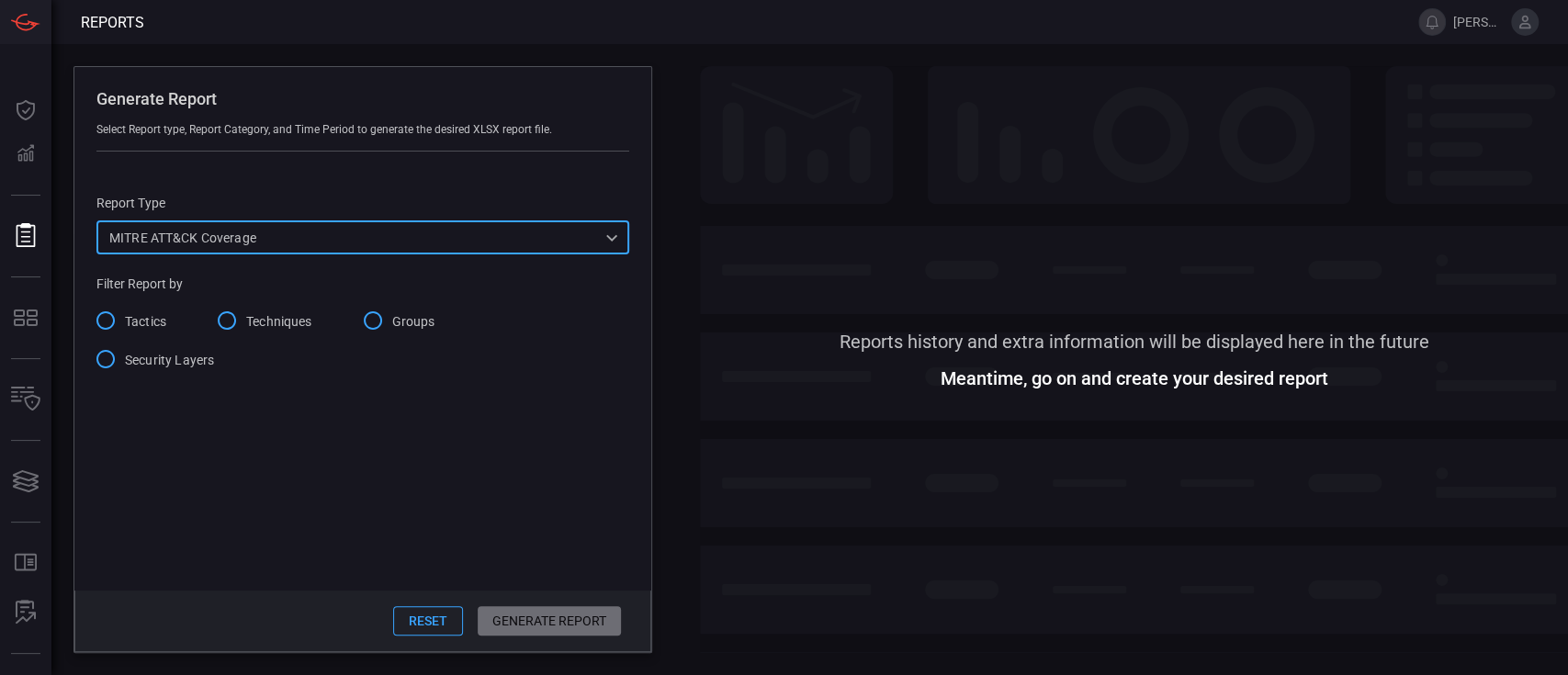
click at [326, 230] on div "MITRE ATT&CK Coverage mitreCoverage ​" at bounding box center [363, 237] width 533 height 34
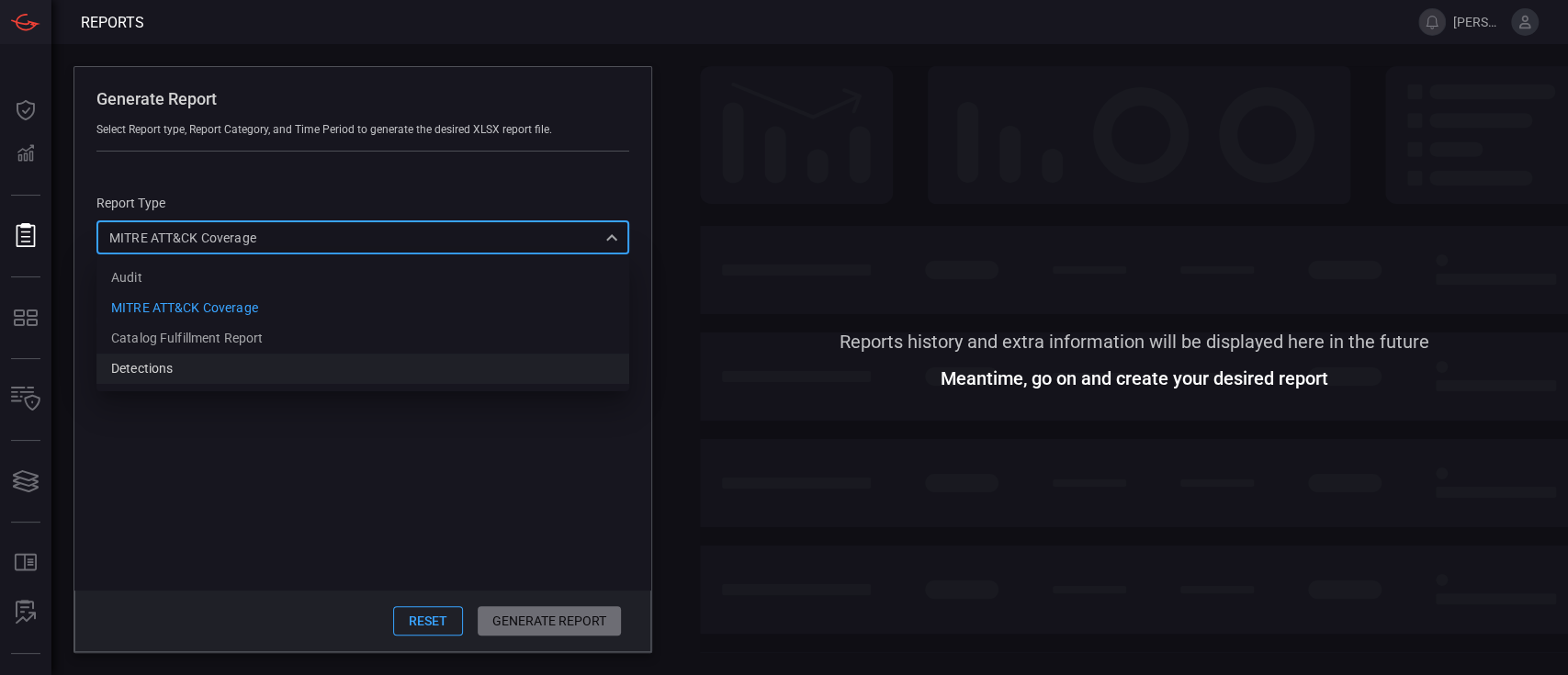
click at [215, 372] on li "Detections" at bounding box center [363, 369] width 533 height 31
type input "Detections"
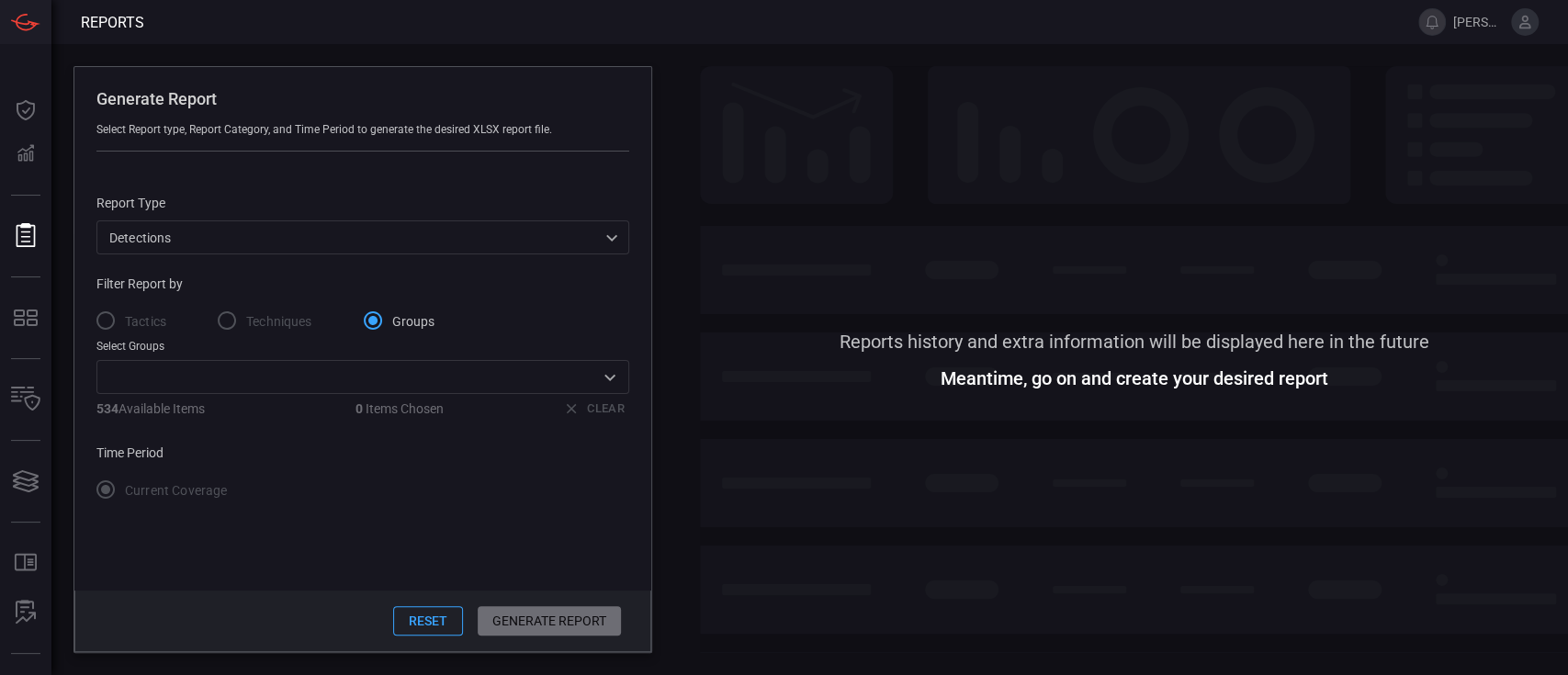
click at [106, 327] on label "Tactics" at bounding box center [126, 320] width 80 height 38
click at [215, 320] on label "Techniques" at bounding box center [260, 320] width 104 height 38
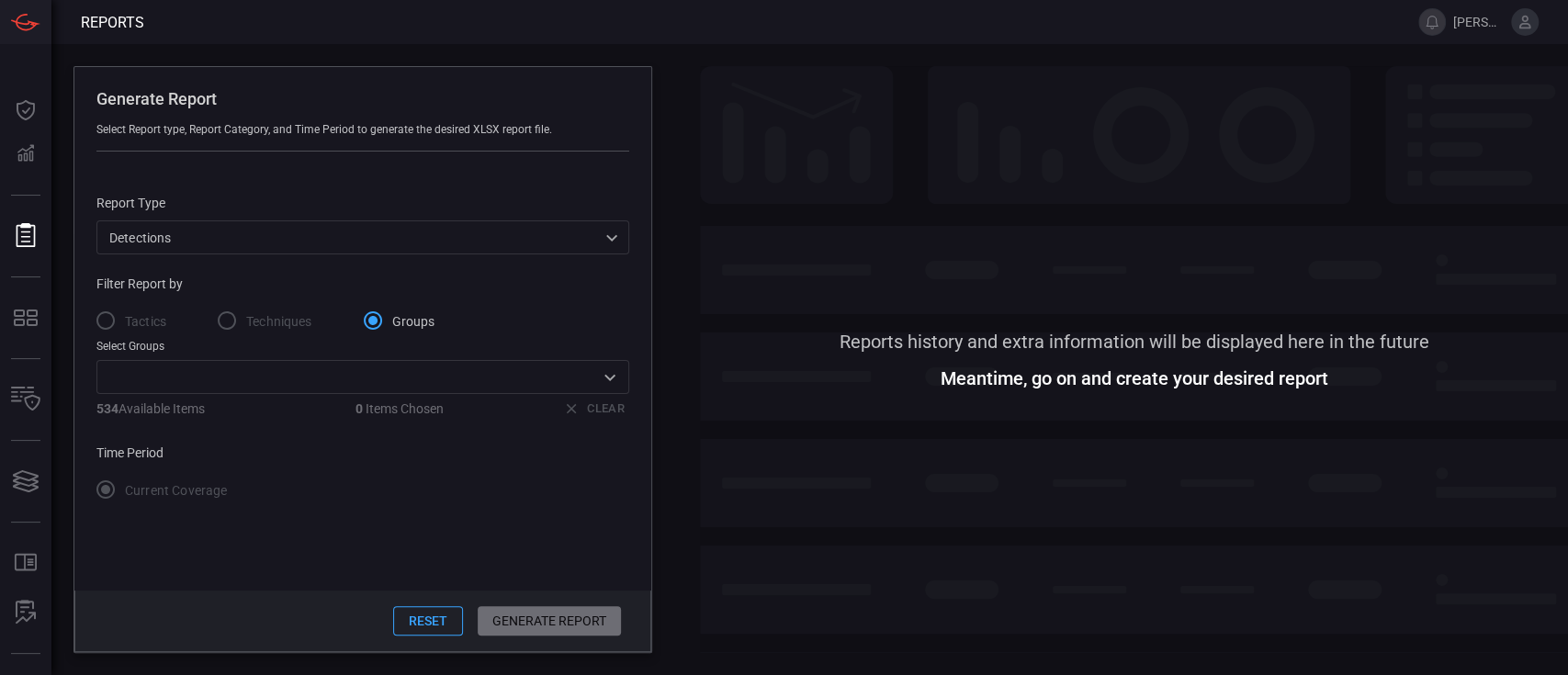
click at [400, 310] on label "Groups" at bounding box center [394, 320] width 82 height 38
click at [392, 310] on input "Groups" at bounding box center [373, 320] width 38 height 38
click at [588, 408] on div "534 Available Items 0 Items Chosen Clear" at bounding box center [363, 408] width 533 height 15
click at [610, 378] on icon "Open" at bounding box center [610, 378] width 22 height 22
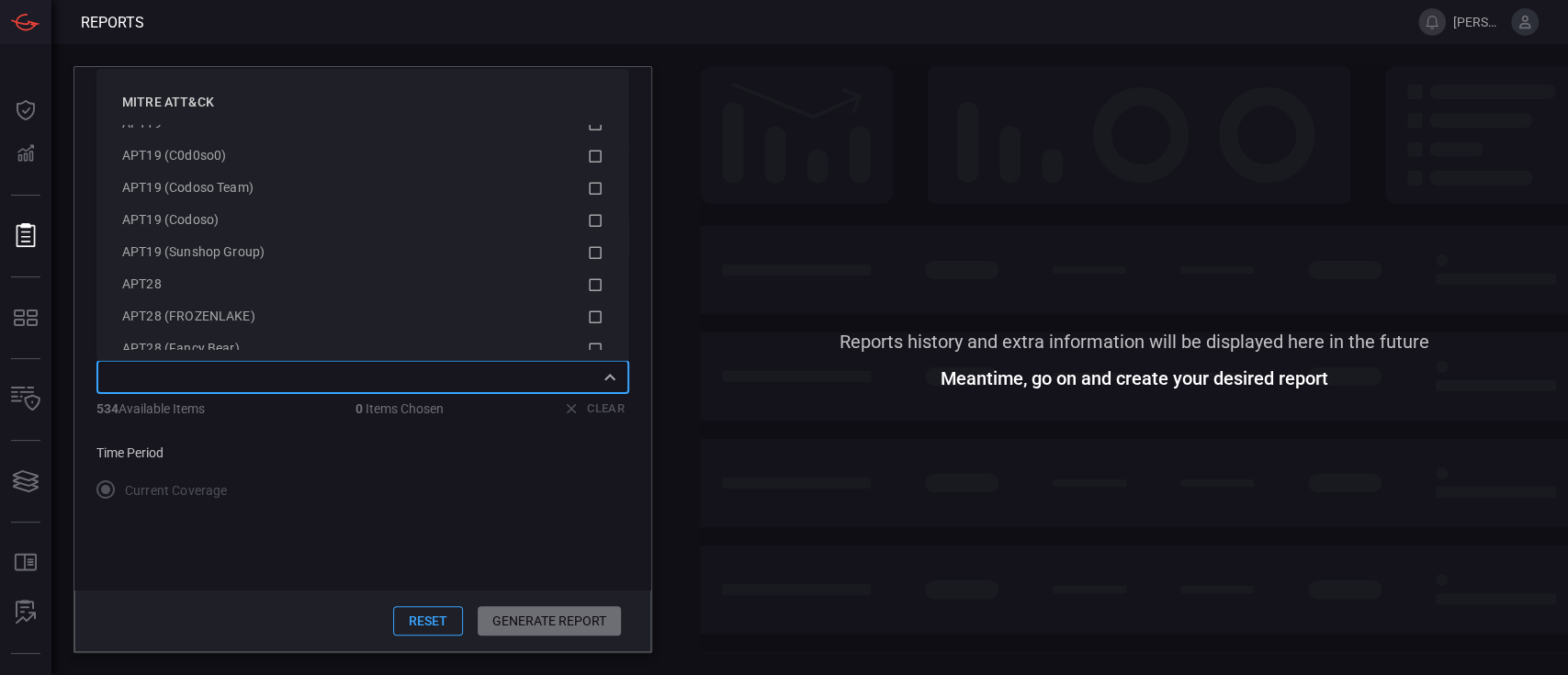
scroll to position [641, 0]
click at [447, 625] on button "Reset" at bounding box center [428, 621] width 70 height 30
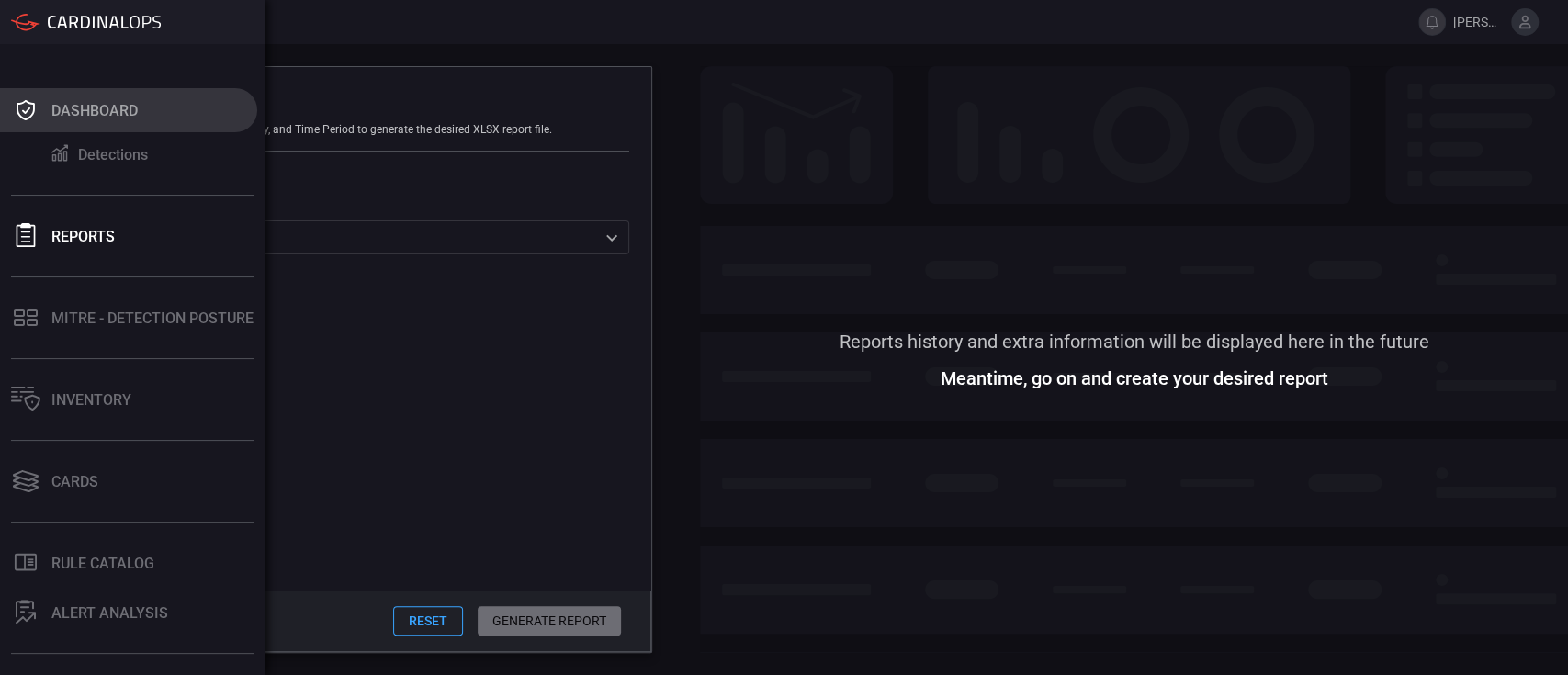
click at [35, 104] on icon at bounding box center [26, 110] width 30 height 26
